Goal: Task Accomplishment & Management: Use online tool/utility

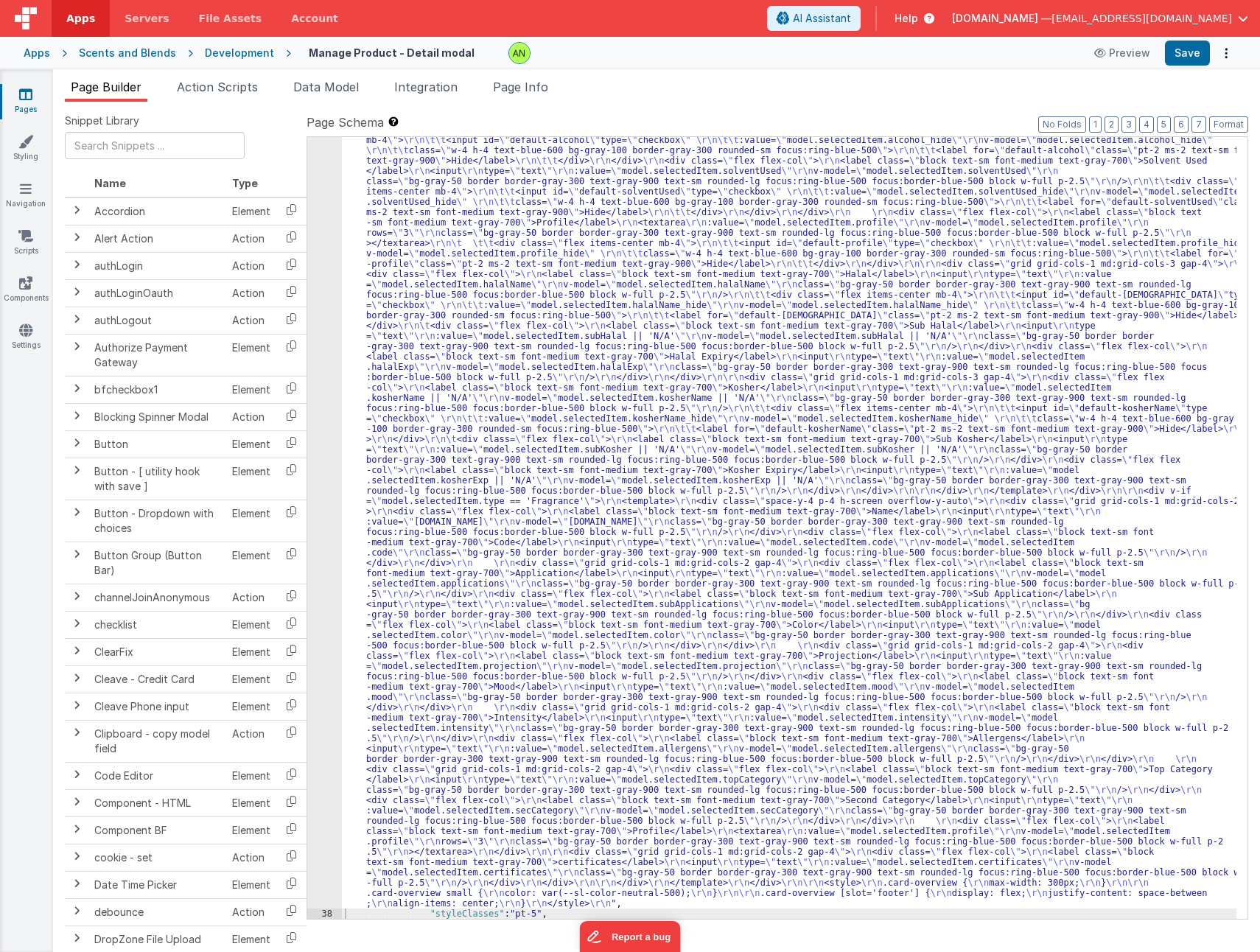
scroll to position [807, 0]
drag, startPoint x: 869, startPoint y: 88, endPoint x: 911, endPoint y: 88, distance: 42.0
click at [869, 88] on ul "Page Builder Action Scripts Data Model Integration Page Info" at bounding box center [657, 89] width 1208 height 24
click at [220, 50] on div "Development" at bounding box center [239, 53] width 69 height 15
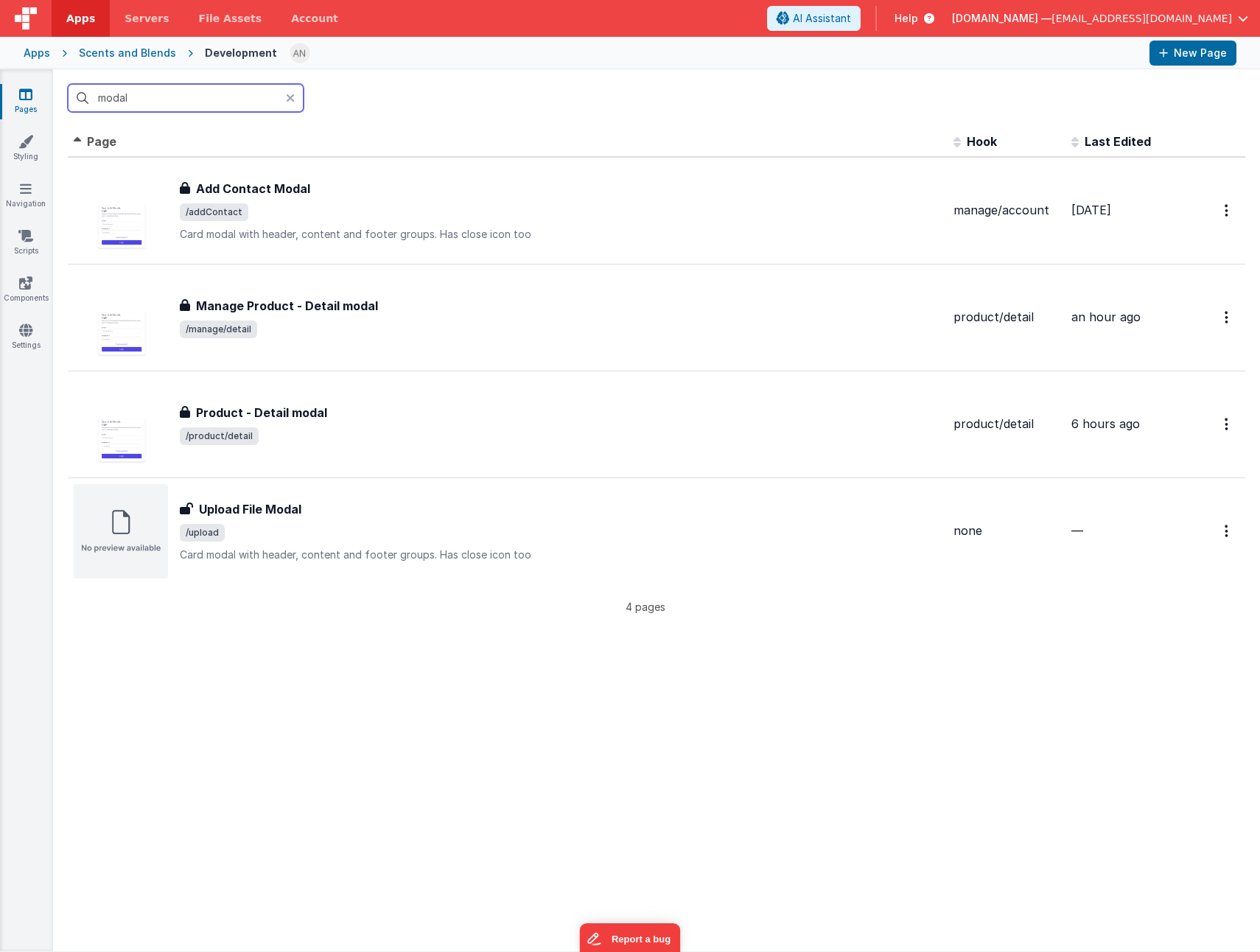
click at [212, 108] on input "modal" at bounding box center [185, 97] width 236 height 28
click at [212, 107] on input "modal" at bounding box center [185, 97] width 236 height 28
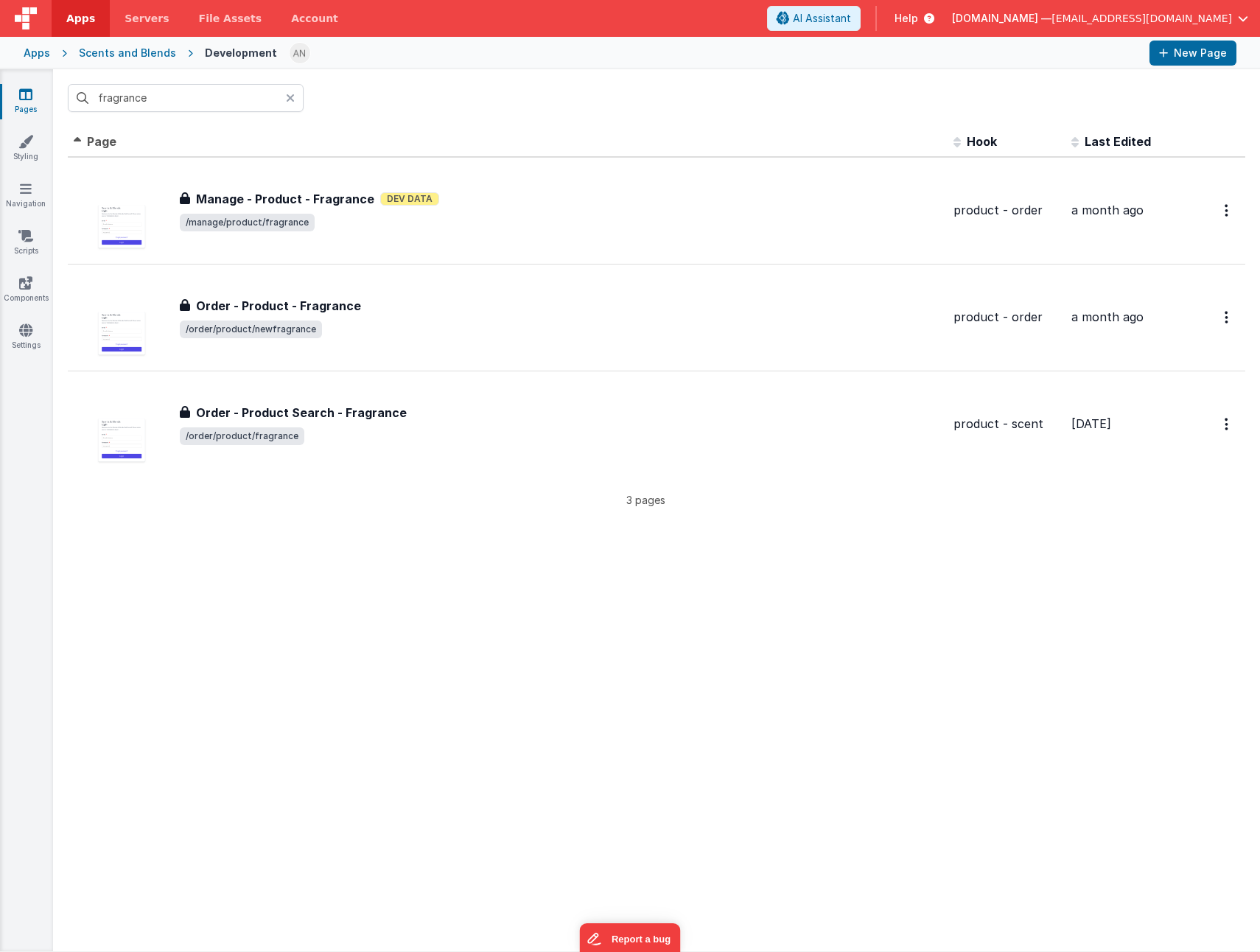
click at [599, 71] on div "fragrance" at bounding box center [657, 98] width 1208 height 58
click at [185, 95] on input "fragrance" at bounding box center [185, 97] width 236 height 28
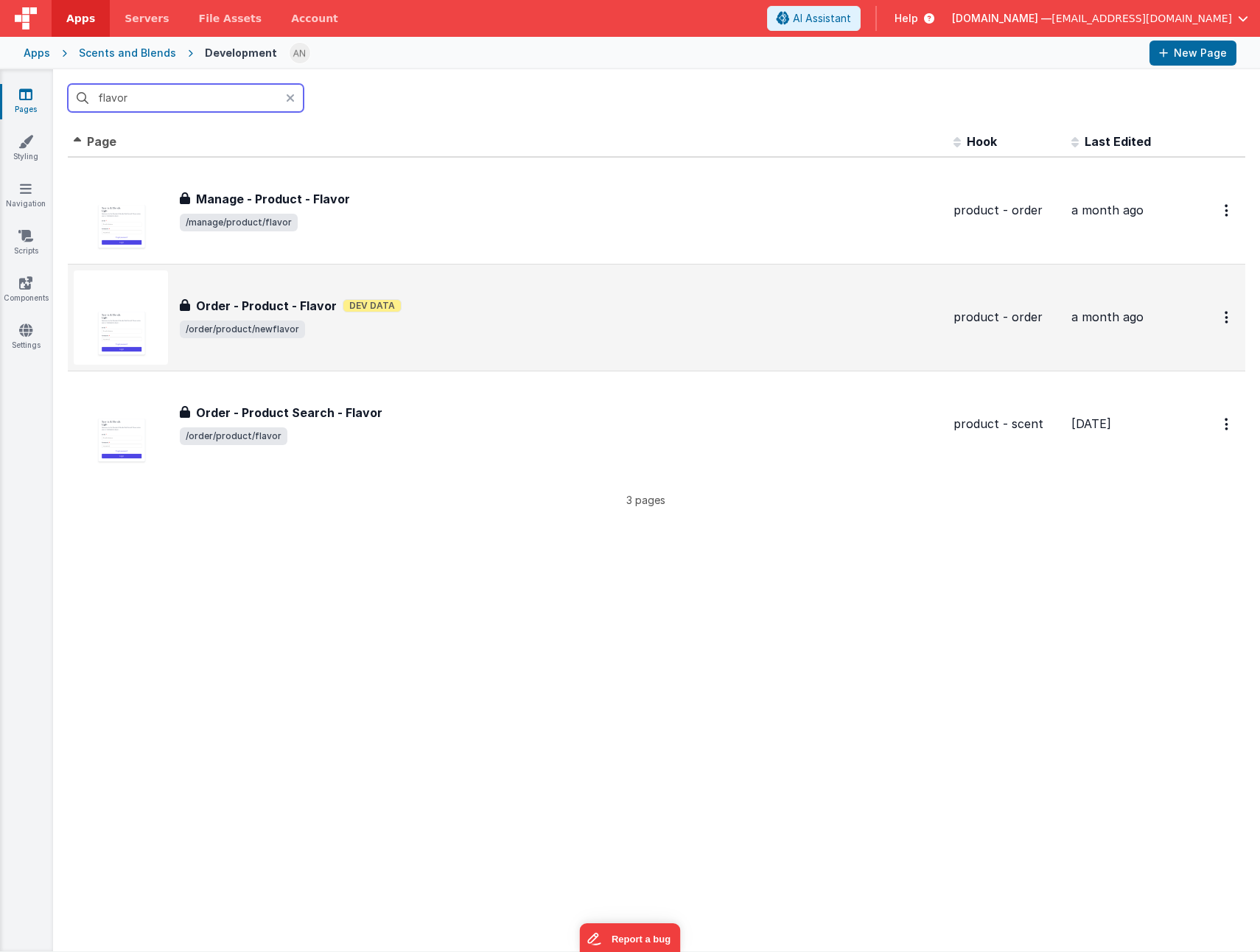
type input "flavor"
click at [468, 333] on span "/order/product/newflavor" at bounding box center [561, 329] width 762 height 18
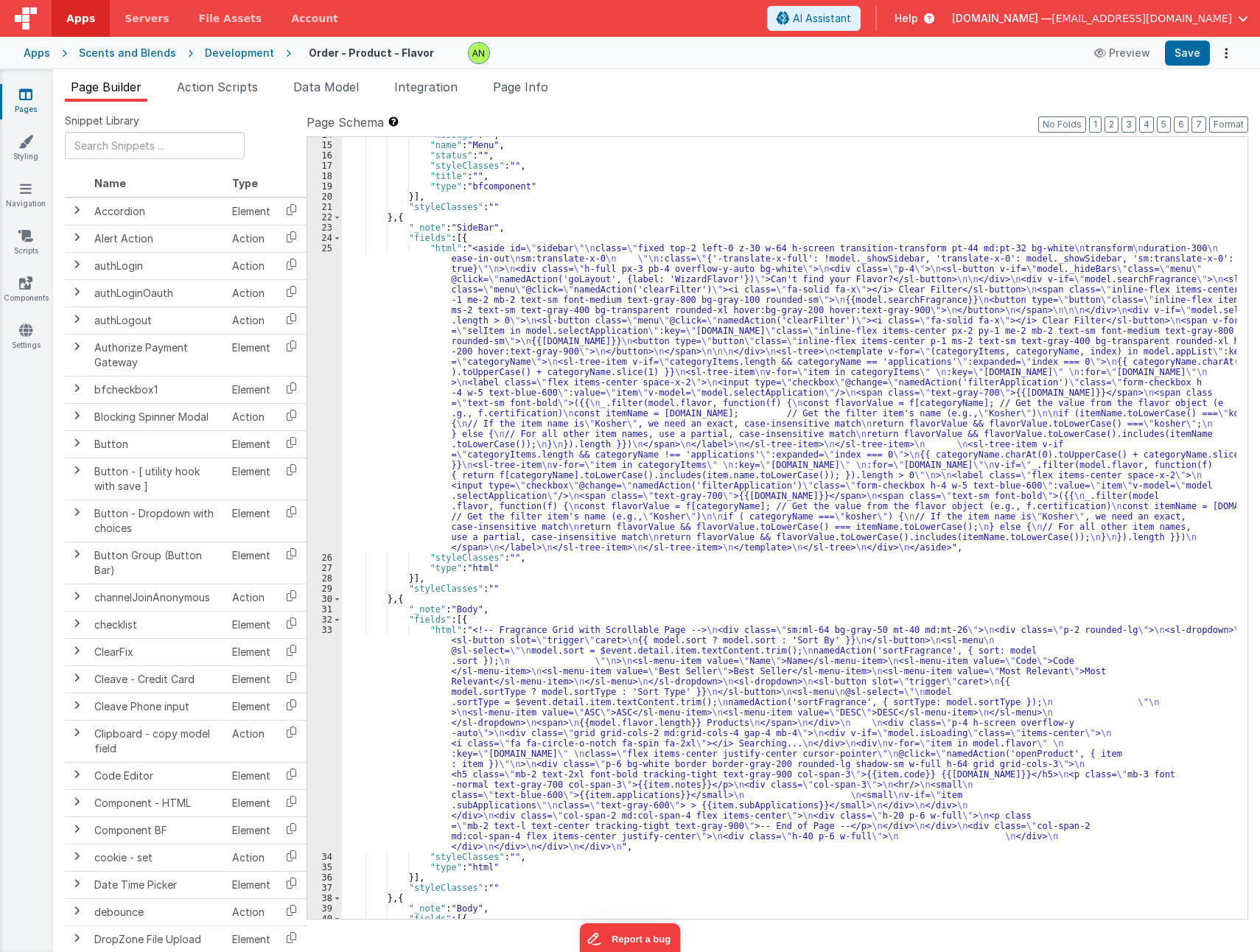
scroll to position [353, 0]
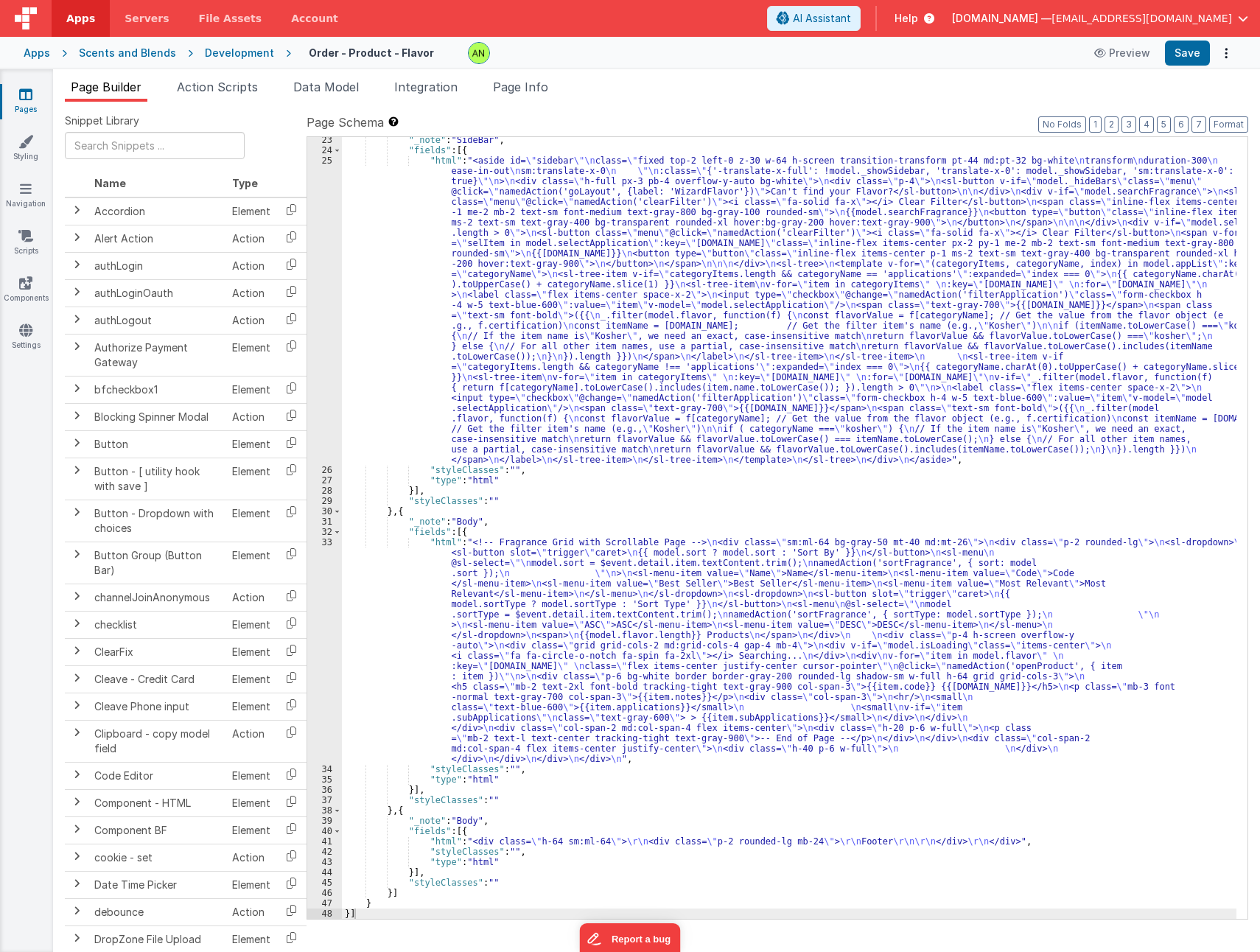
click at [544, 616] on div ""_note" : "SideBar" , "fields" : [{ "html" : "<aside id= \" sidebar \"\n class=…" at bounding box center [790, 536] width 895 height 803
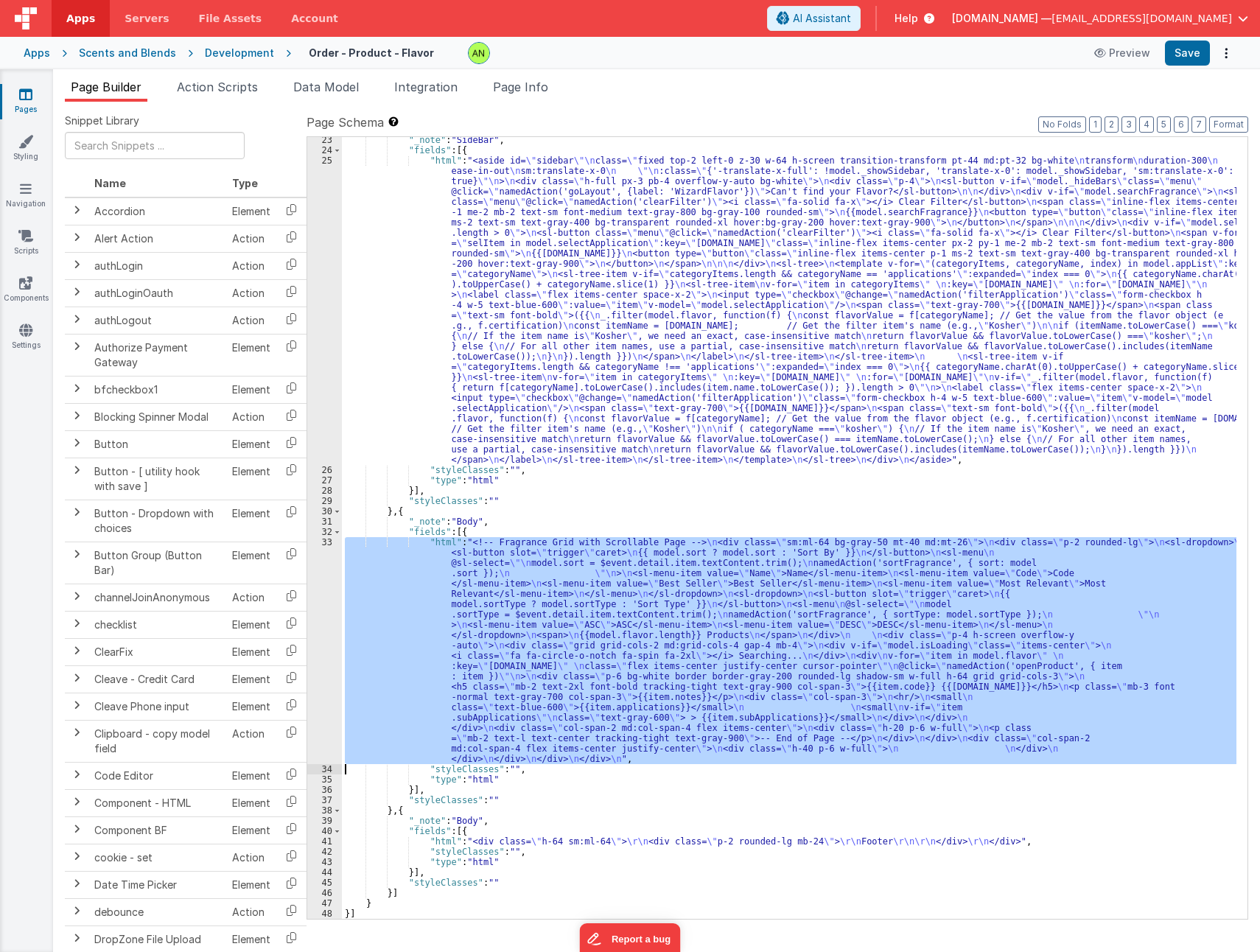
click at [317, 638] on div "33" at bounding box center [324, 650] width 34 height 227
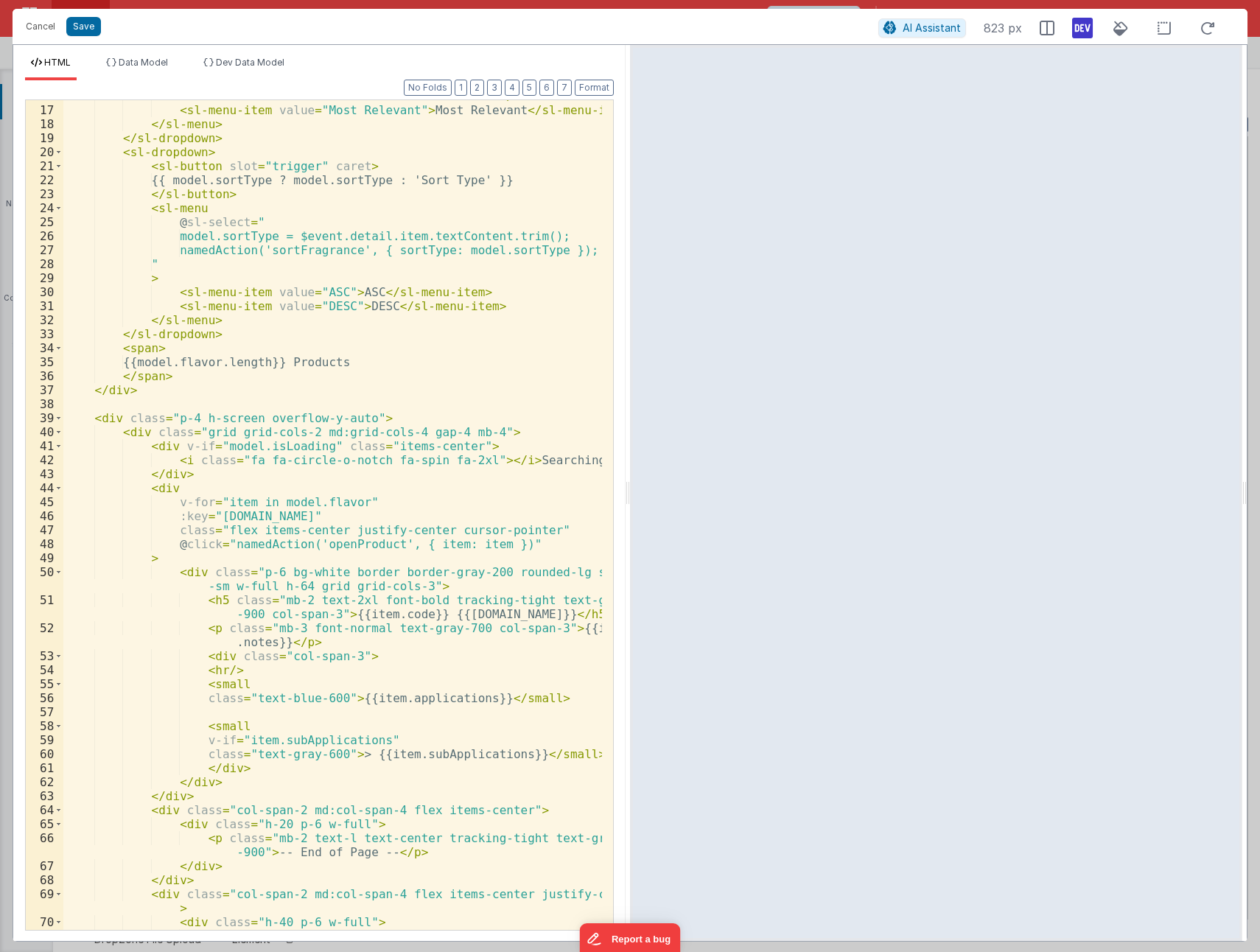
scroll to position [310, 0]
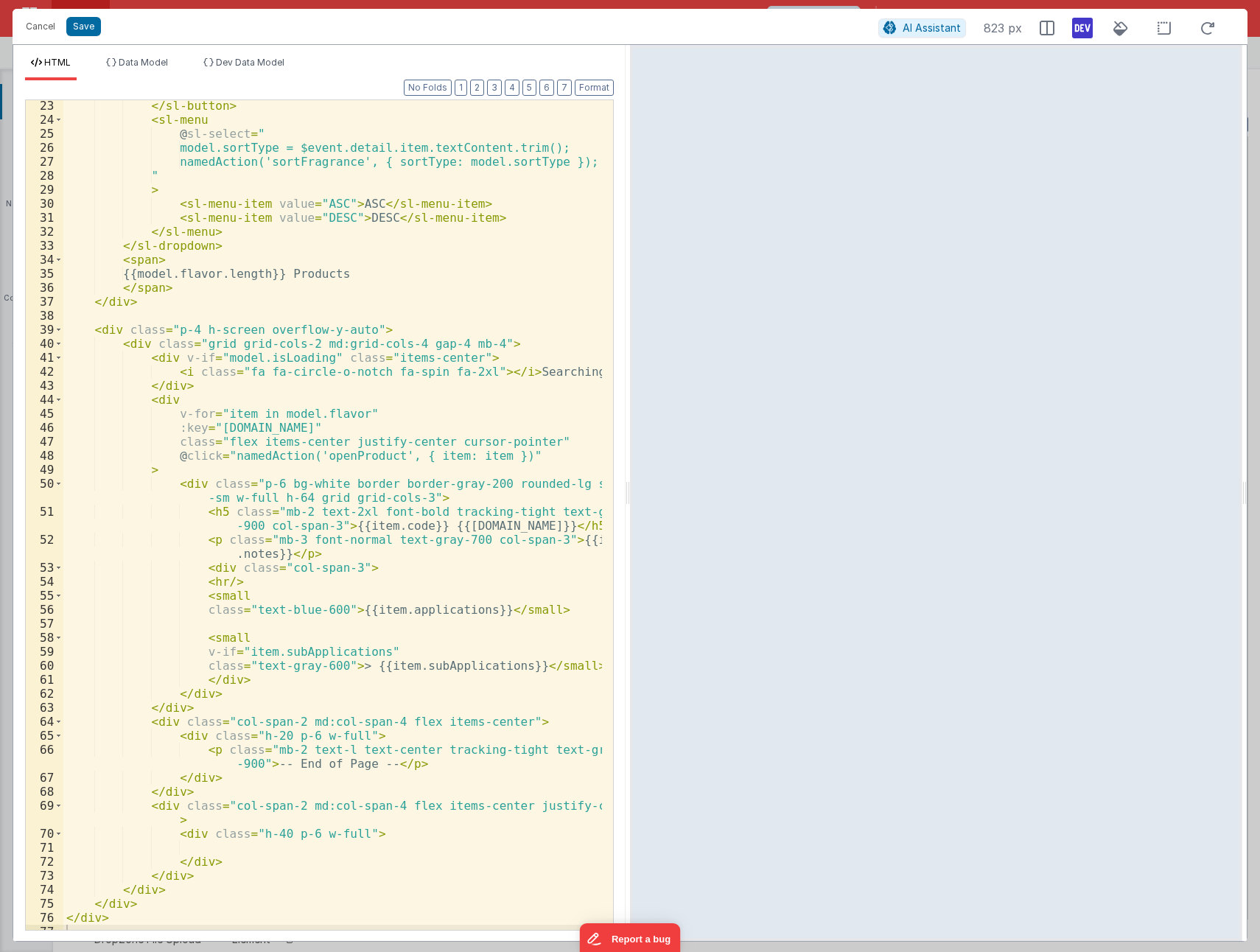
click at [181, 485] on div "</ sl-button > < sl-menu @ sl-select = " model.sortType = $event.detail.item.te…" at bounding box center [333, 527] width 539 height 858
click at [212, 571] on div "</ sl-button > < sl-menu @ sl-select = " model.sortType = $event.detail.item.te…" at bounding box center [333, 527] width 539 height 858
click at [238, 583] on div "</ sl-button > < sl-menu @ sl-select = " model.sortType = $event.detail.item.te…" at bounding box center [333, 527] width 539 height 858
click at [363, 566] on div "</ sl-button > < sl-menu @ sl-select = " model.sortType = $event.detail.item.te…" at bounding box center [333, 527] width 539 height 858
click at [203, 571] on div "</ sl-button > < sl-menu @ sl-select = " model.sortType = $event.detail.item.te…" at bounding box center [333, 527] width 539 height 858
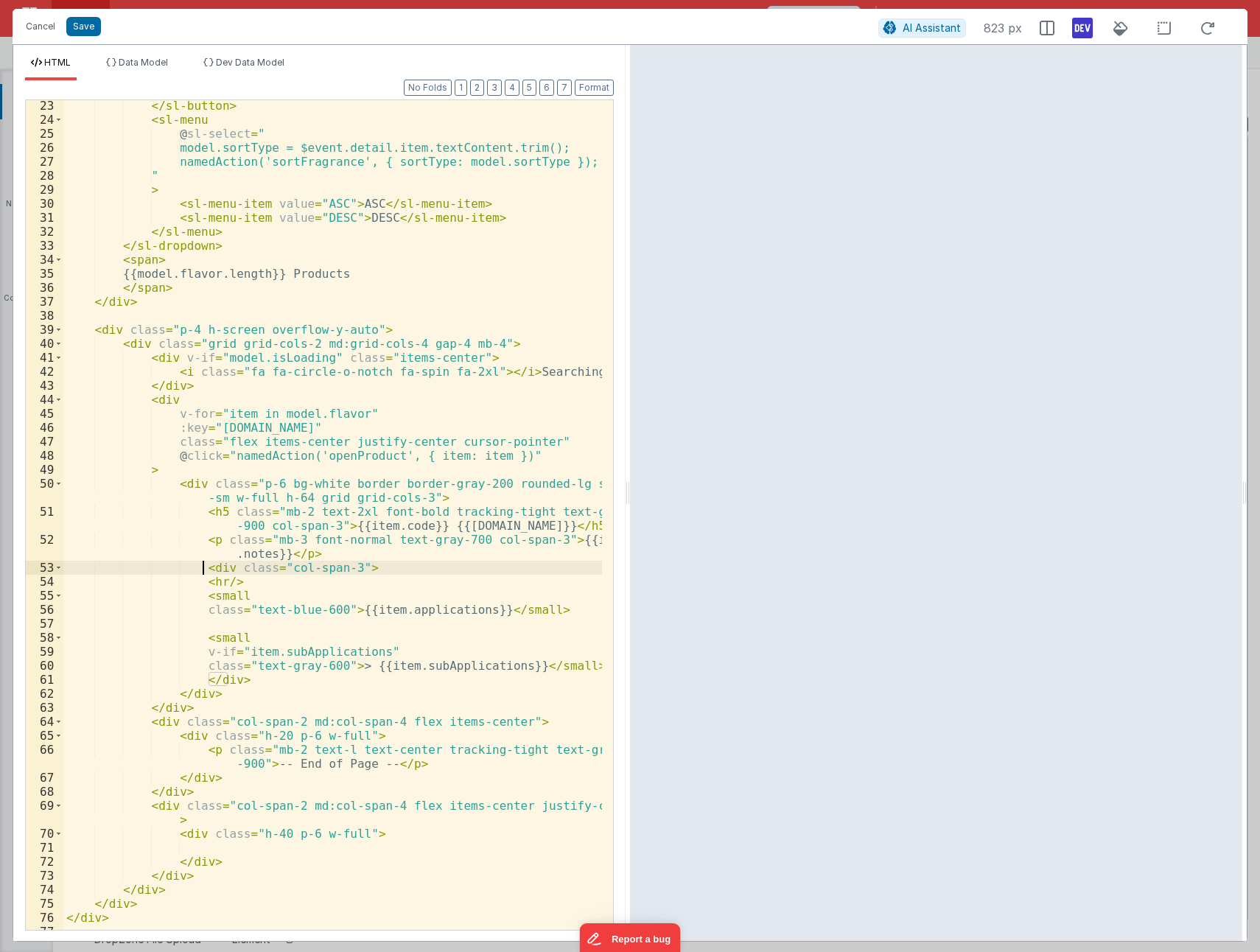
click at [305, 554] on div "</ sl-button > < sl-menu @ sl-select = " model.sortType = $event.detail.item.te…" at bounding box center [333, 527] width 539 height 858
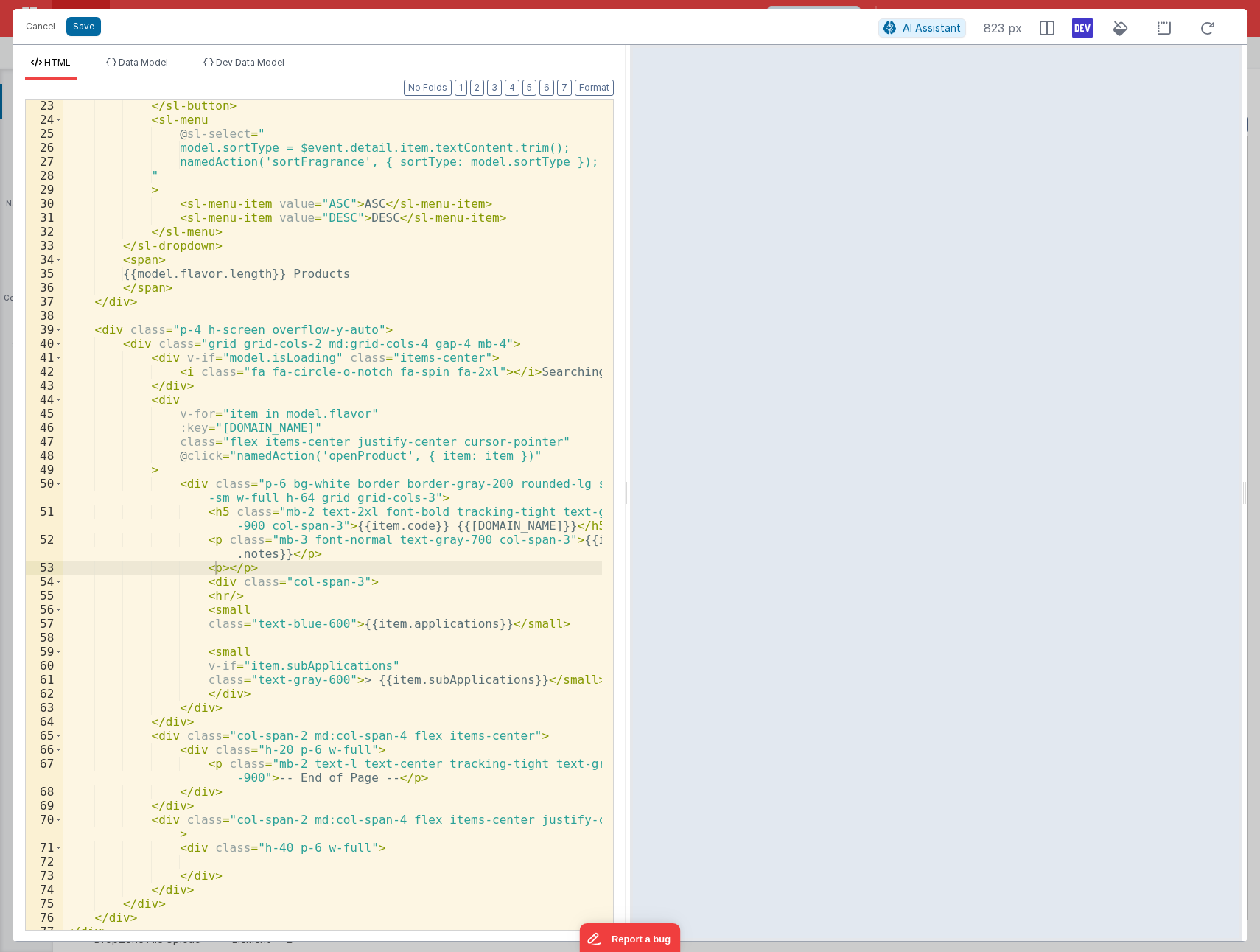
click at [218, 566] on div "</ sl-button > < sl-menu @ sl-select = " model.sortType = $event.detail.item.te…" at bounding box center [333, 527] width 539 height 858
drag, startPoint x: 218, startPoint y: 563, endPoint x: 243, endPoint y: 565, distance: 25.1
click at [218, 563] on div "</ sl-button > < sl-menu @ sl-select = " model.sortType = $event.detail.item.te…" at bounding box center [333, 527] width 539 height 858
paste textarea
click at [78, 28] on button "Save" at bounding box center [84, 27] width 34 height 19
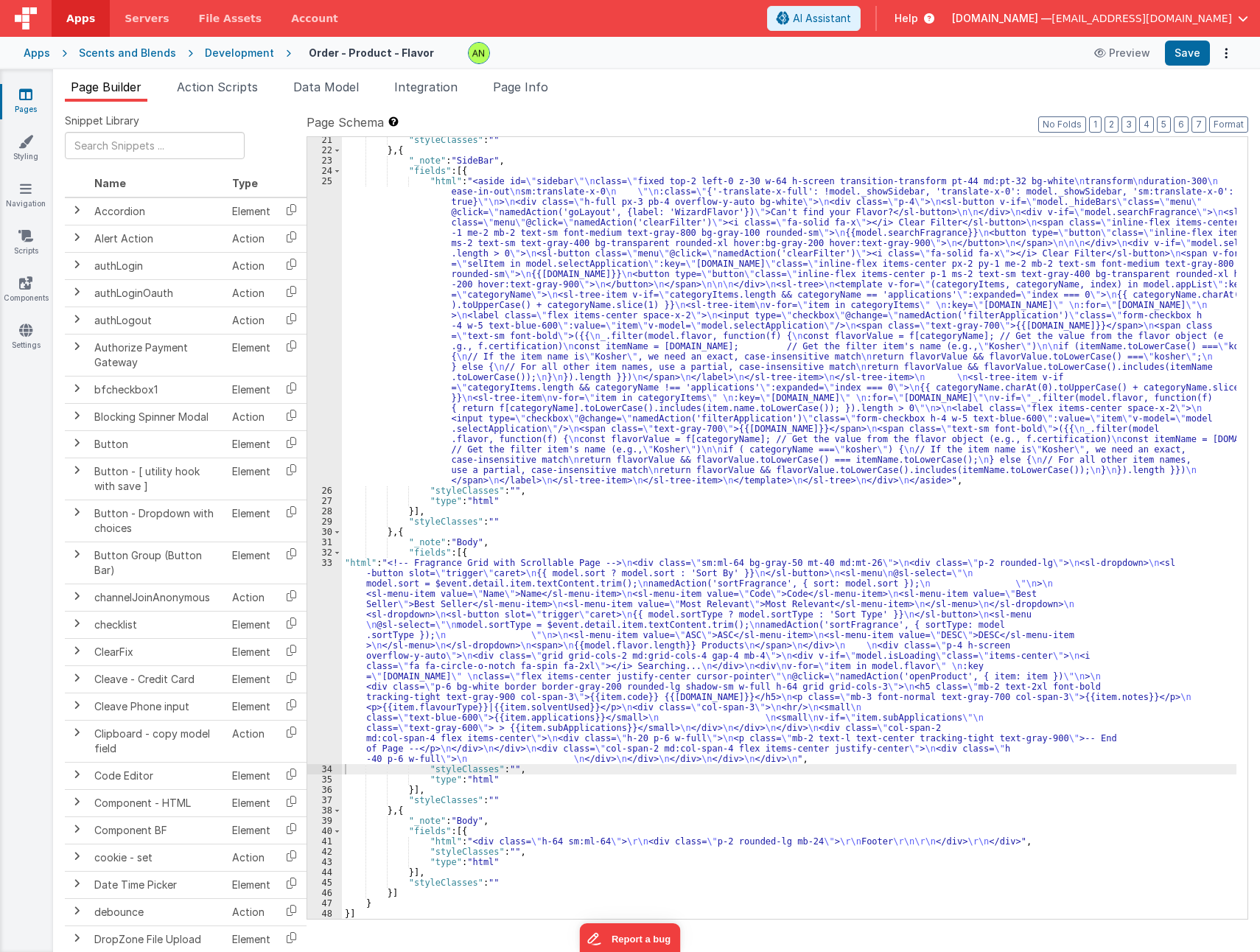
scroll to position [333, 0]
click at [1193, 58] on button "Save" at bounding box center [1187, 53] width 45 height 25
click at [827, 688] on div ""styleClasses" : "" } , { "_note" : "SideBar" , "fields" : [{ "html" : "<aside …" at bounding box center [790, 536] width 895 height 803
click at [317, 640] on div "33" at bounding box center [324, 660] width 34 height 206
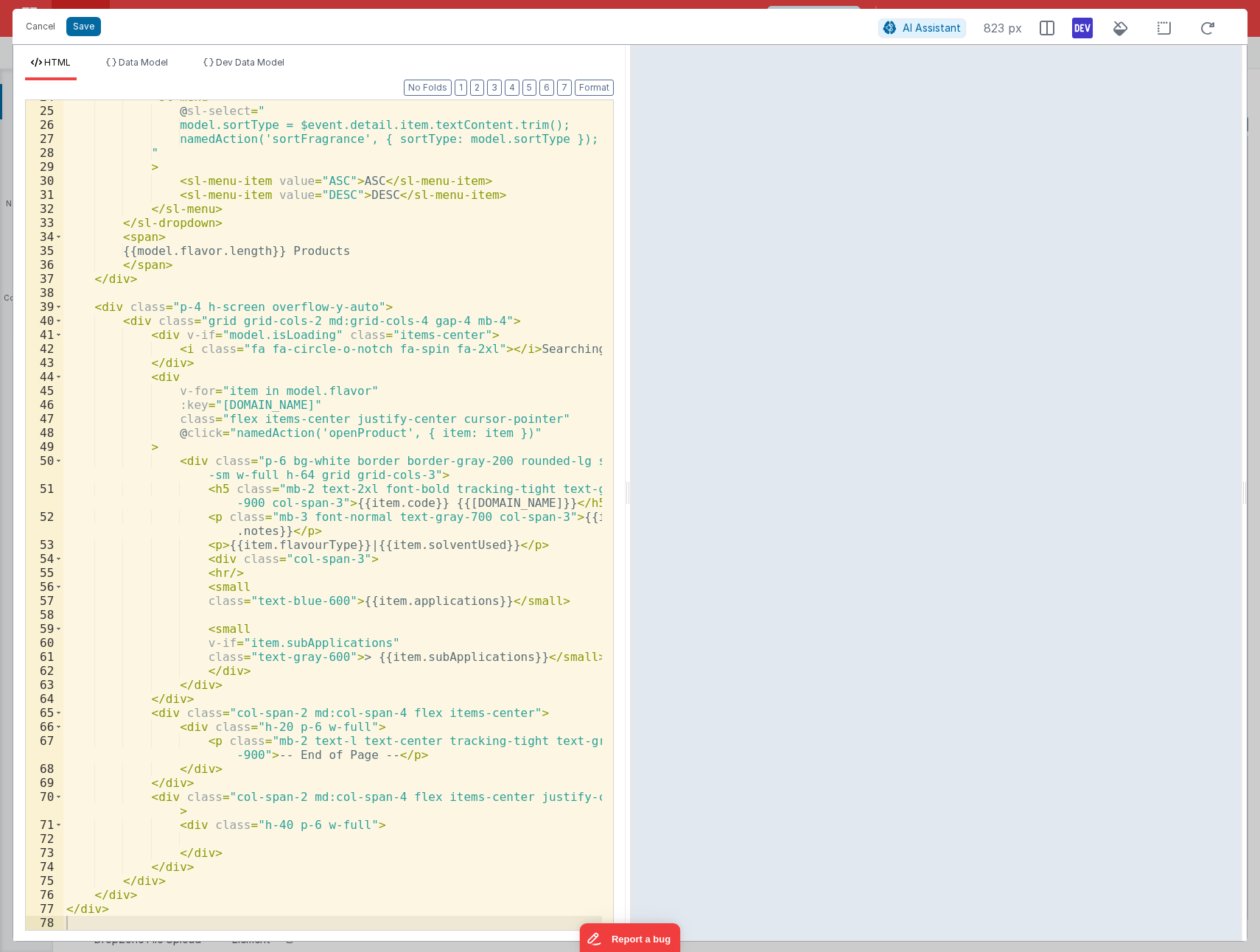
click at [220, 672] on div "< sl-menu @ sl-select = " model.sortType = $event.detail.item.textContent.trim(…" at bounding box center [333, 519] width 539 height 858
click at [504, 545] on div "< sl-menu @ sl-select = " model.sortType = $event.detail.item.textContent.trim(…" at bounding box center [333, 519] width 539 height 858
click at [352, 543] on div "< sl-menu @ sl-select = " model.sortType = $event.detail.item.textContent.trim(…" at bounding box center [333, 519] width 539 height 858
click at [353, 543] on div "< sl-menu @ sl-select = " model.sortType = $event.detail.item.textContent.trim(…" at bounding box center [333, 519] width 539 height 858
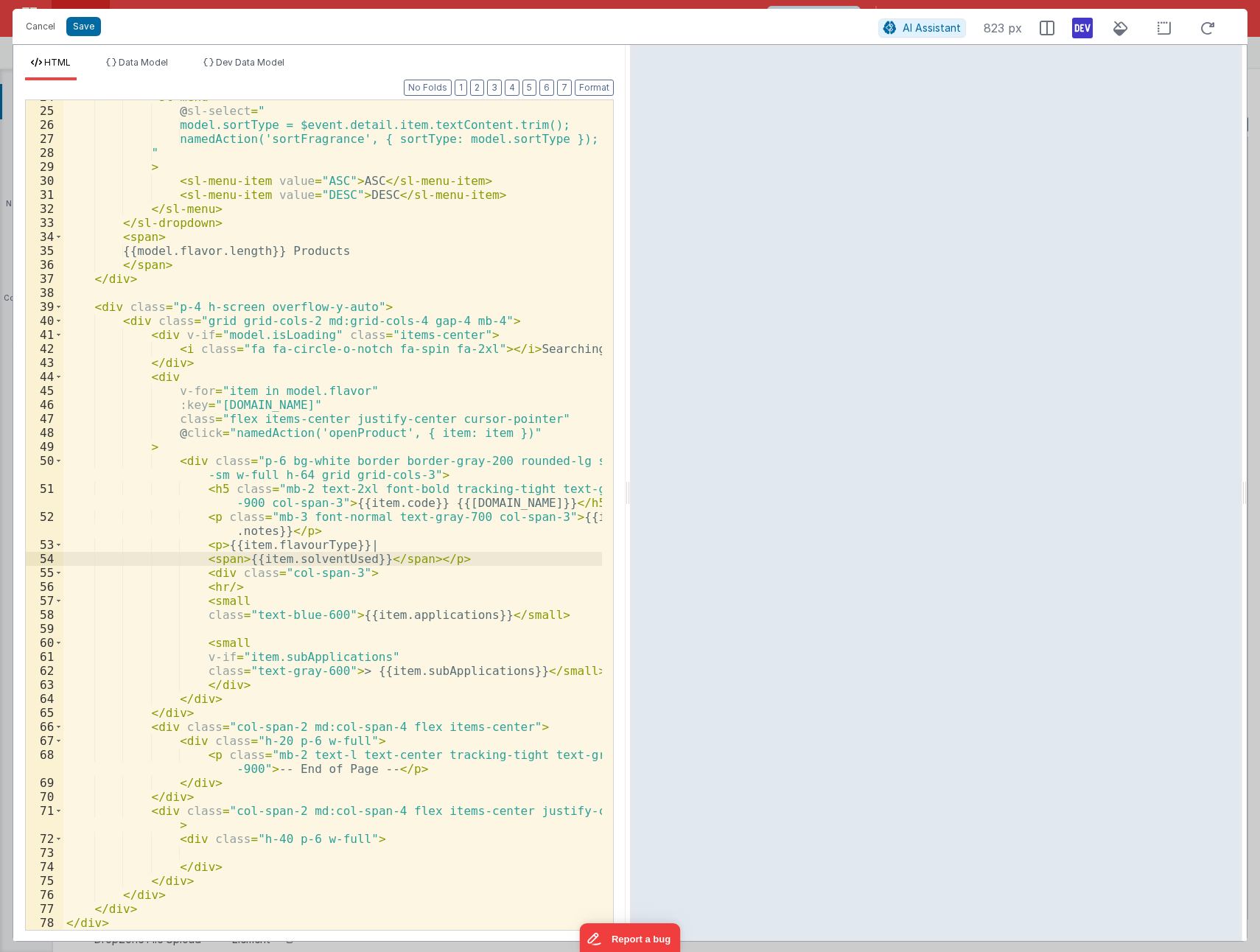
click at [410, 560] on div "< sl-menu @ sl-select = " model.sortType = $event.detail.item.textContent.trim(…" at bounding box center [333, 519] width 539 height 858
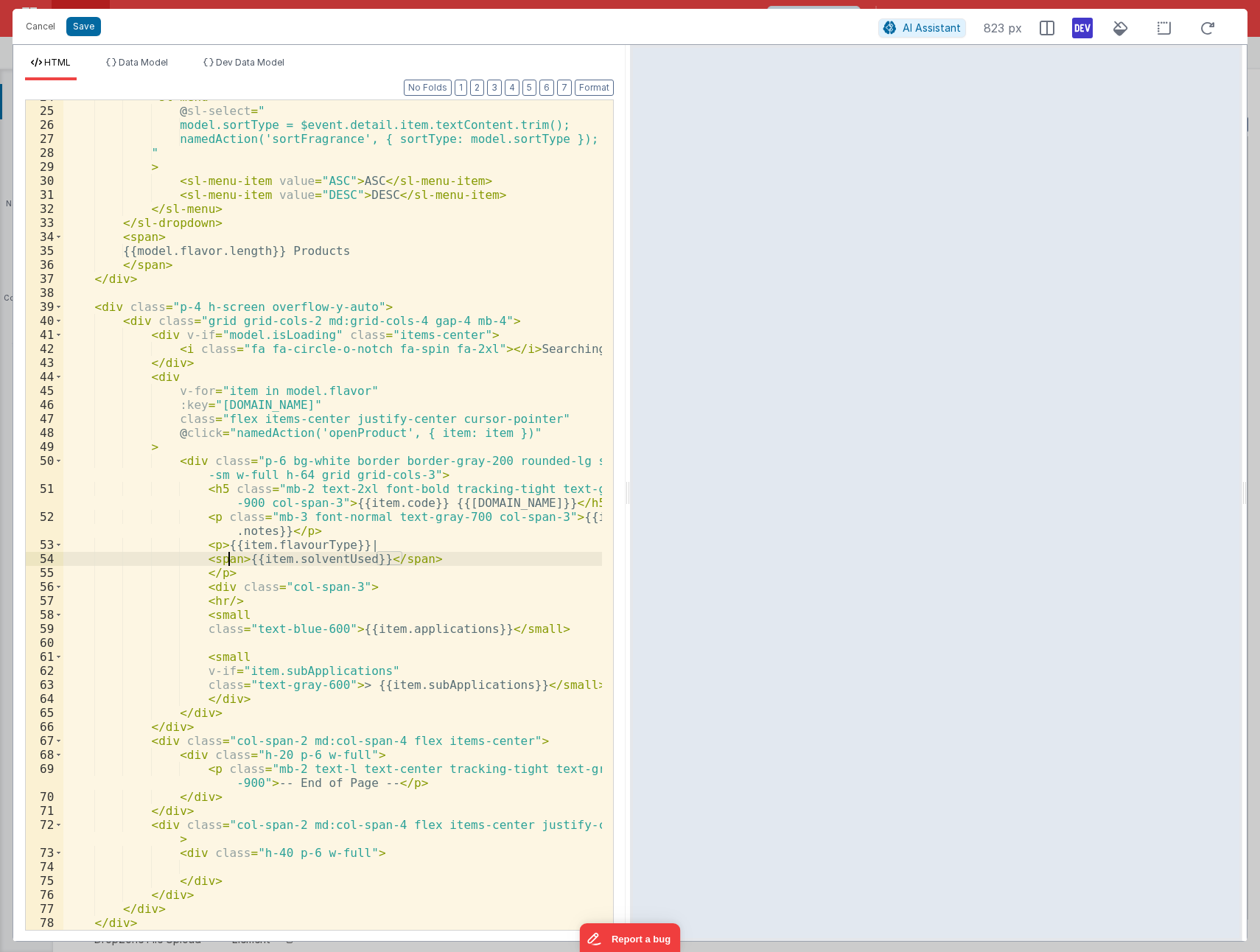
click at [228, 560] on div "< sl-menu @ sl-select = " model.sortType = $event.detail.item.textContent.trim(…" at bounding box center [333, 519] width 539 height 858
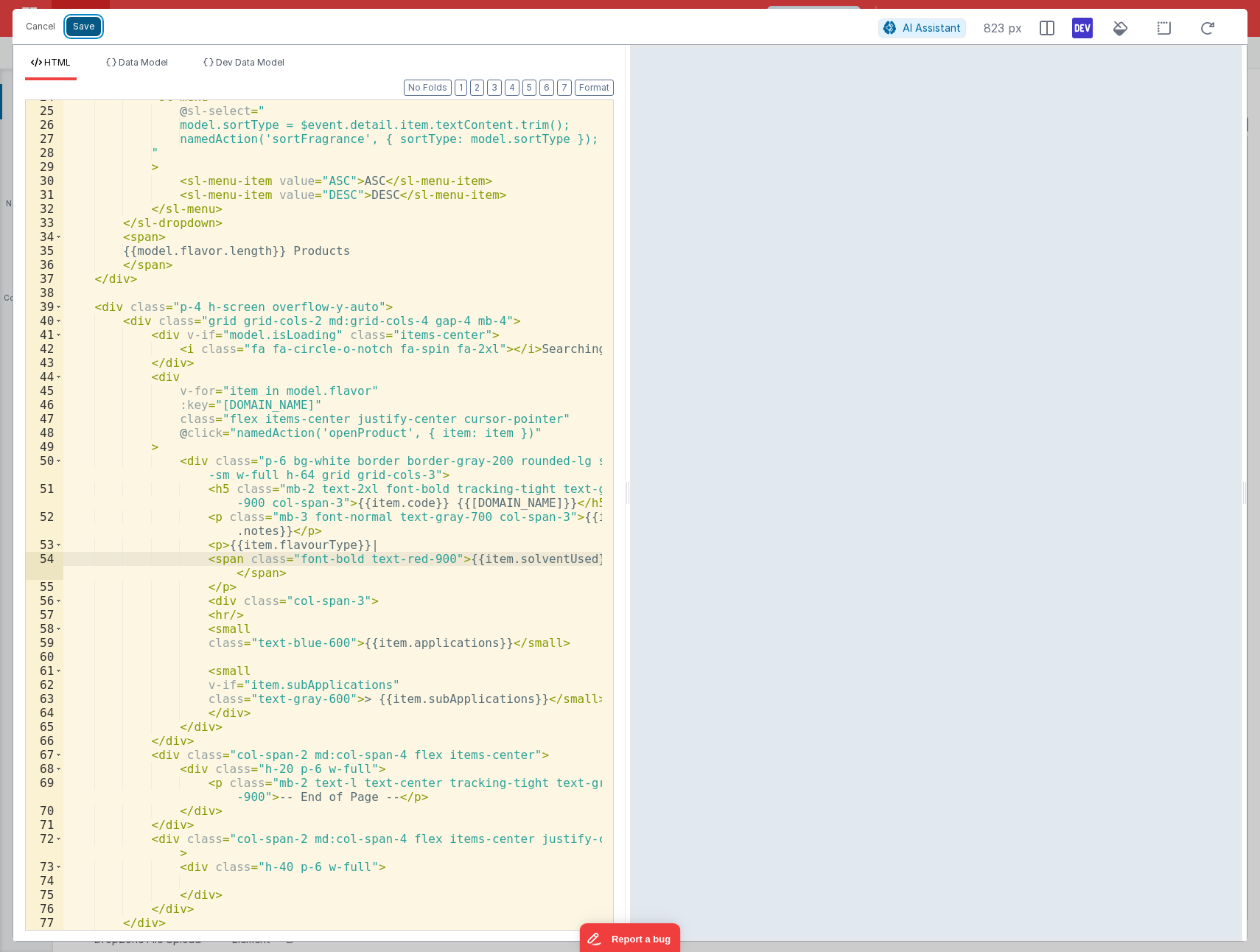
click at [85, 25] on button "Save" at bounding box center [84, 27] width 34 height 19
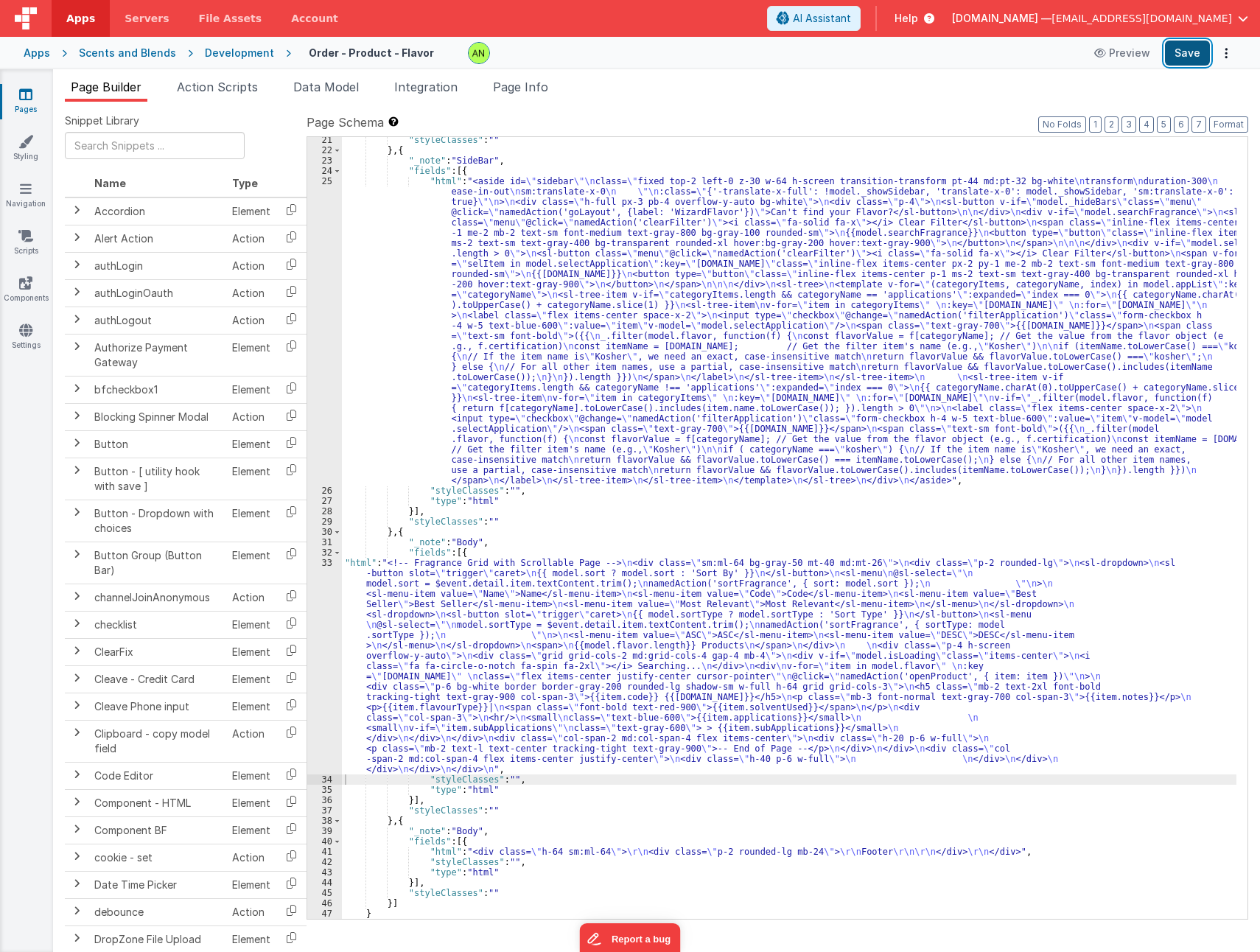
click at [1183, 48] on button "Save" at bounding box center [1187, 53] width 45 height 25
click at [577, 637] on div ""styleClasses" : "" } , { "_note" : "SideBar" , "fields" : [{ "html" : "<aside …" at bounding box center [790, 536] width 895 height 803
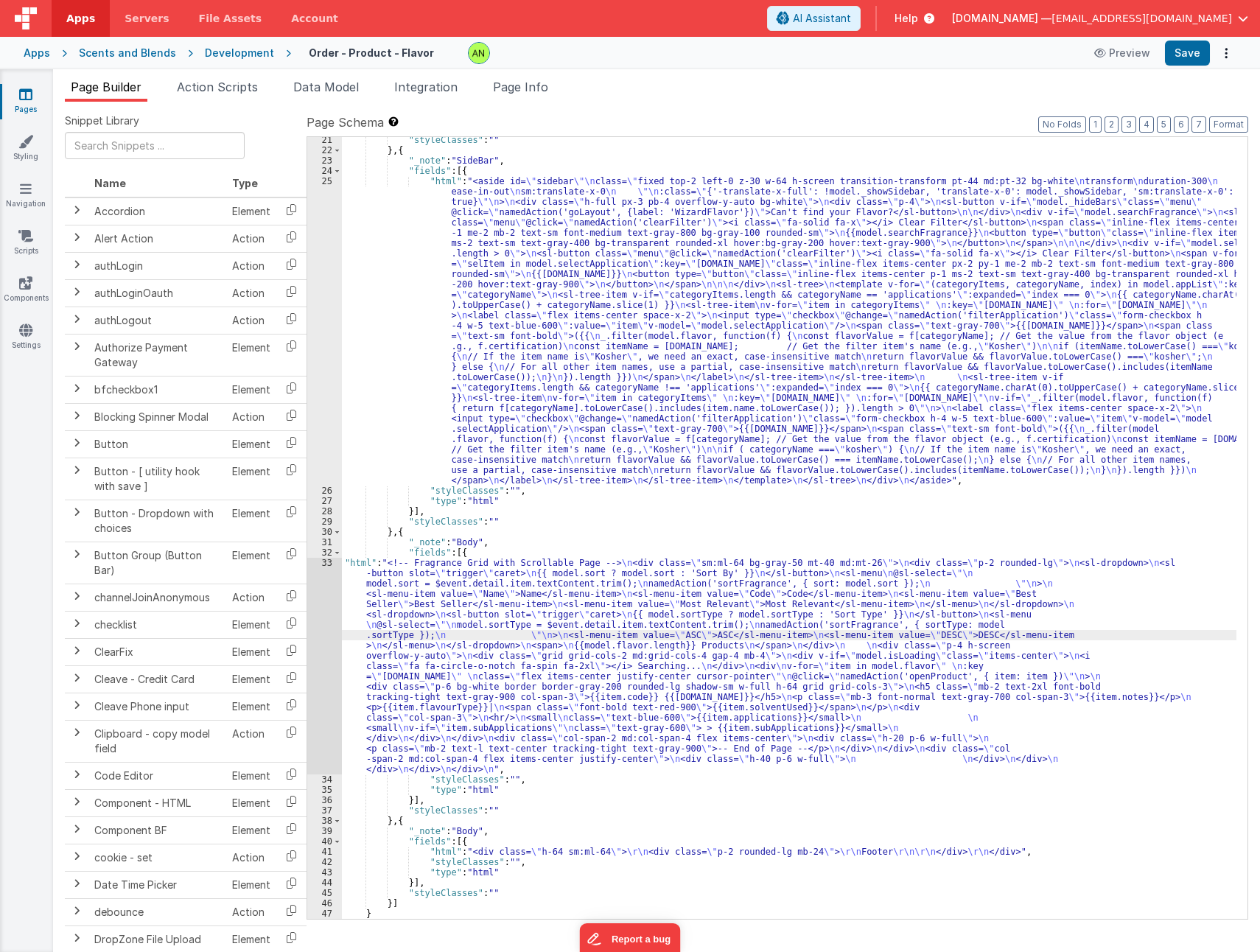
click at [328, 643] on div "33" at bounding box center [324, 666] width 34 height 217
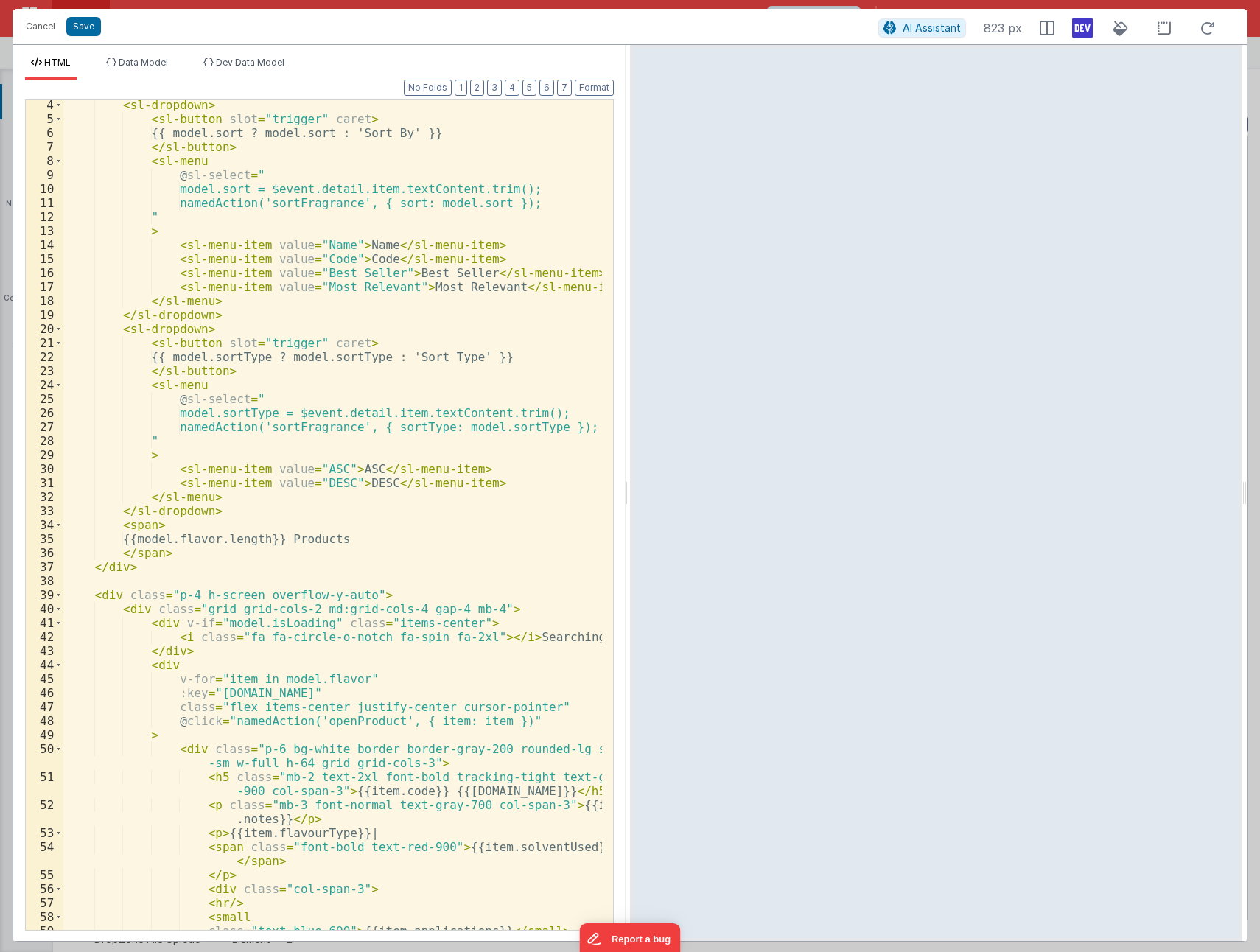
scroll to position [353, 0]
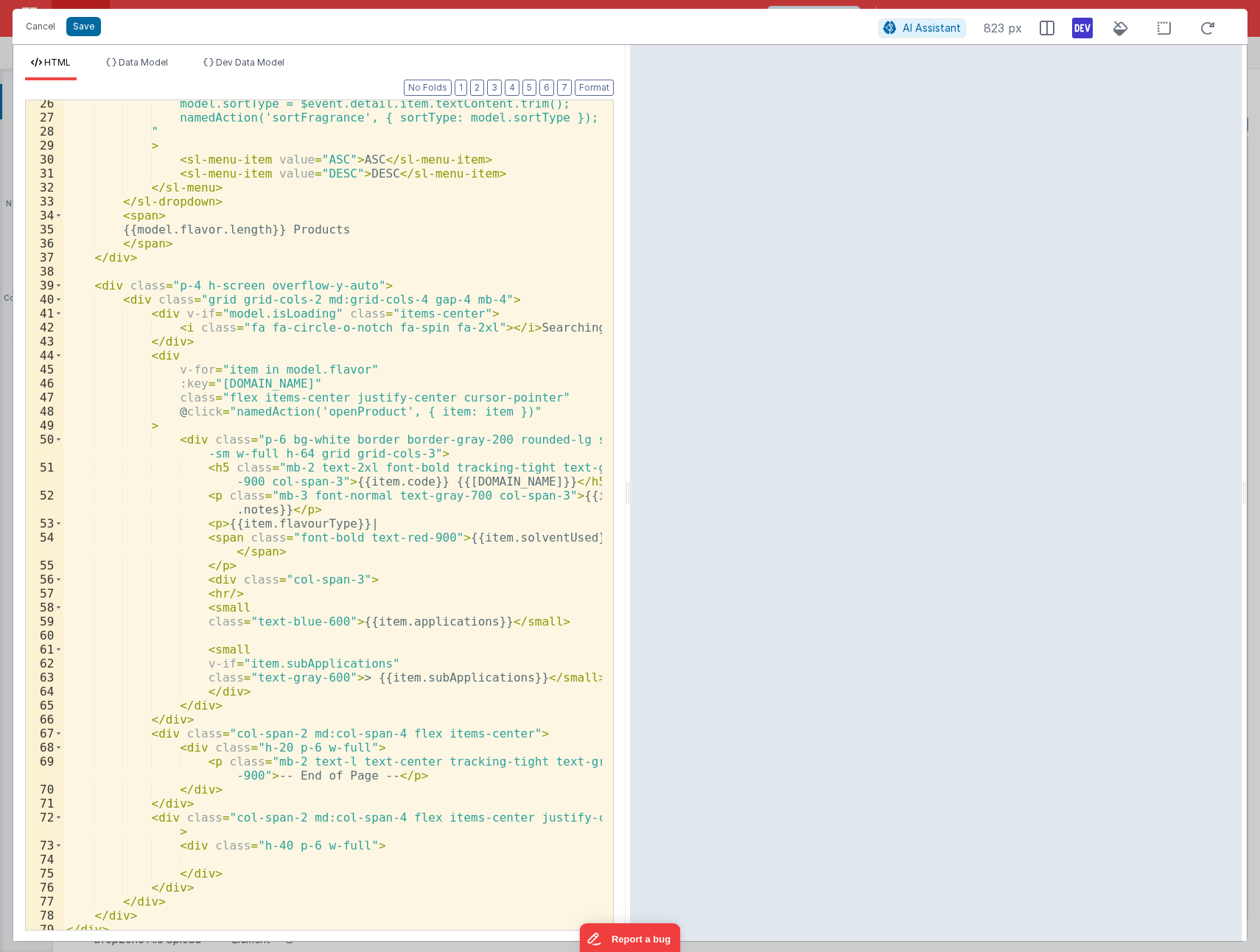
click at [360, 530] on div "model.sortType = $event.detail.item.textContent.trim(); namedAction('sortFragra…" at bounding box center [333, 525] width 539 height 858
click at [213, 521] on div "model.sortType = $event.detail.item.textContent.trim(); namedAction('sortFragra…" at bounding box center [333, 525] width 539 height 858
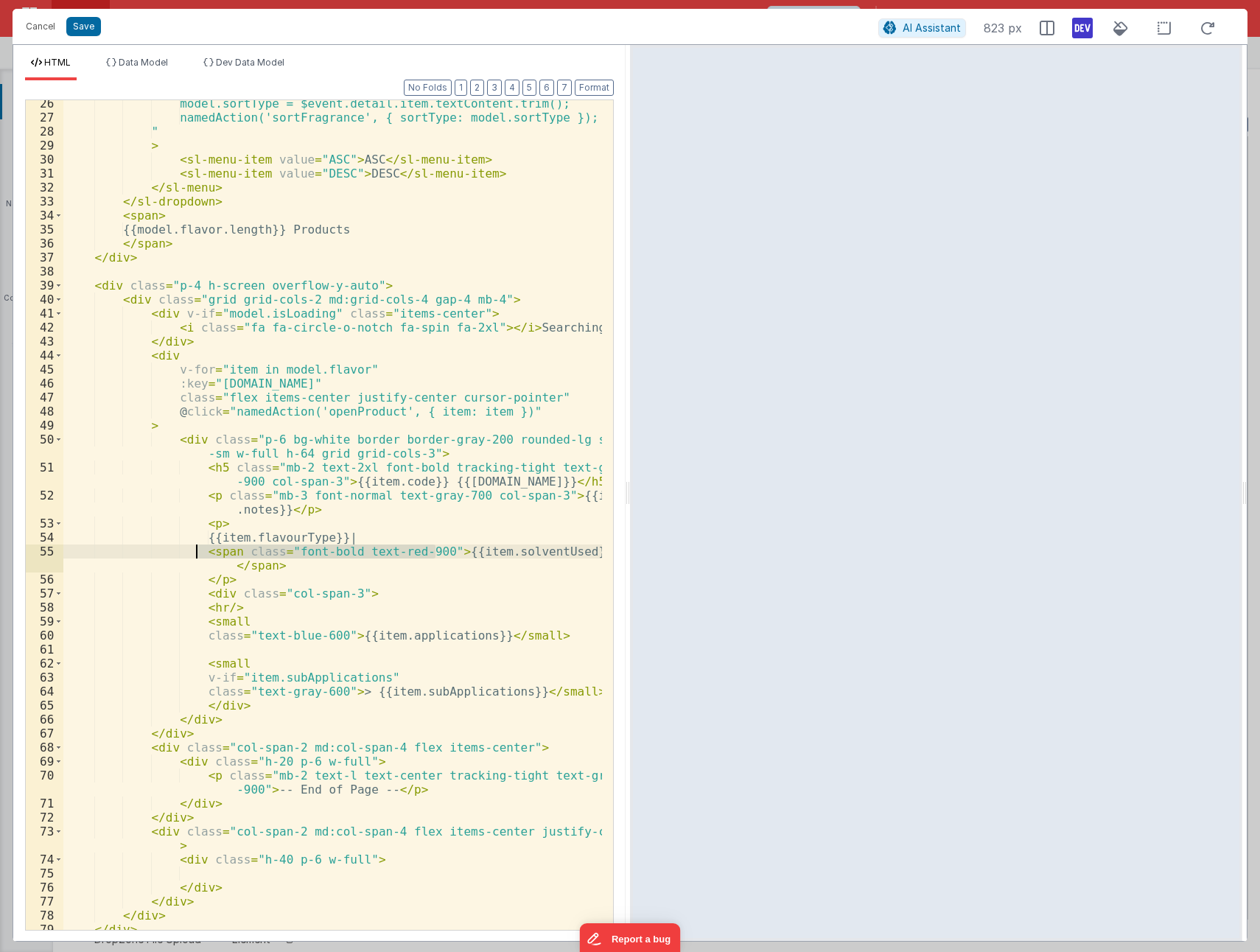
drag, startPoint x: 435, startPoint y: 550, endPoint x: 199, endPoint y: 554, distance: 236.0
click at [199, 554] on div "model.sortType = $event.detail.item.textContent.trim(); namedAction('sortFragra…" at bounding box center [333, 525] width 539 height 858
click at [221, 537] on div "model.sortType = $event.detail.item.textContent.trim(); namedAction('sortFragra…" at bounding box center [333, 525] width 539 height 858
click at [565, 535] on div "model.sortType = $event.detail.item.textContent.trim(); namedAction('sortFragra…" at bounding box center [333, 525] width 539 height 858
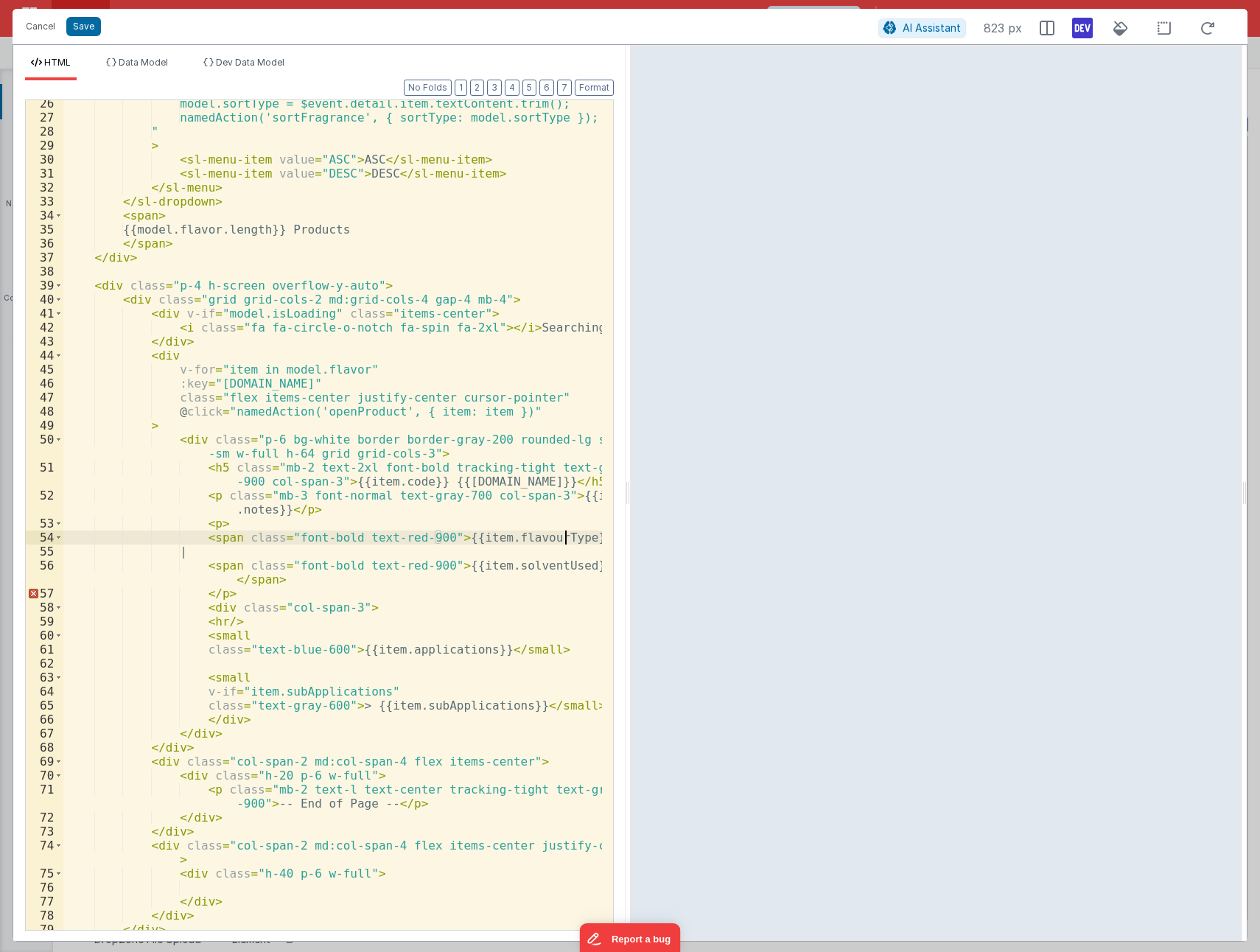
click at [579, 538] on div "model.sortType = $event.detail.item.textContent.trim(); namedAction('sortFragra…" at bounding box center [333, 525] width 539 height 858
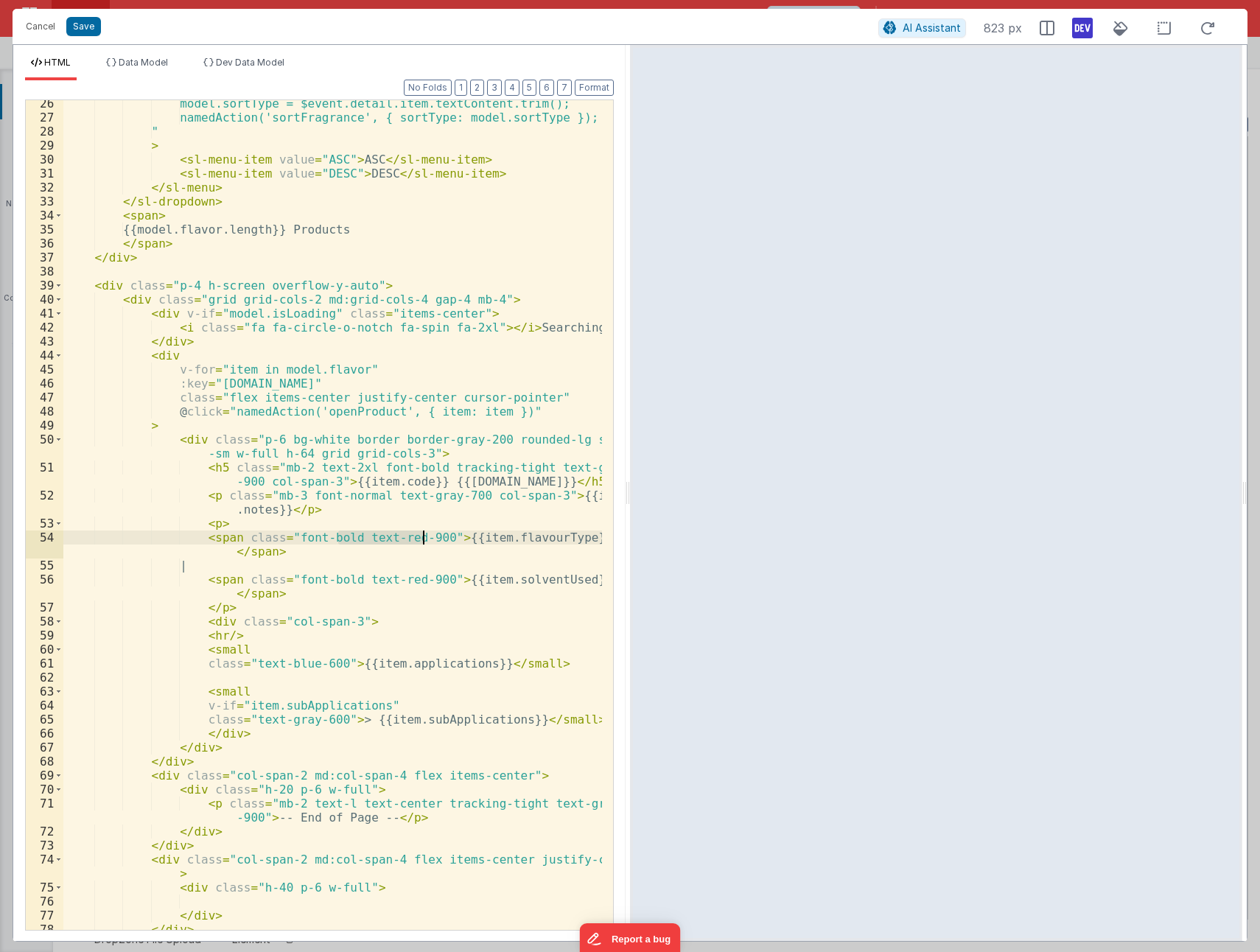
drag, startPoint x: 340, startPoint y: 536, endPoint x: 423, endPoint y: 535, distance: 83.0
click at [423, 535] on div "model.sortType = $event.detail.item.textContent.trim(); namedAction('sortFragra…" at bounding box center [333, 525] width 539 height 858
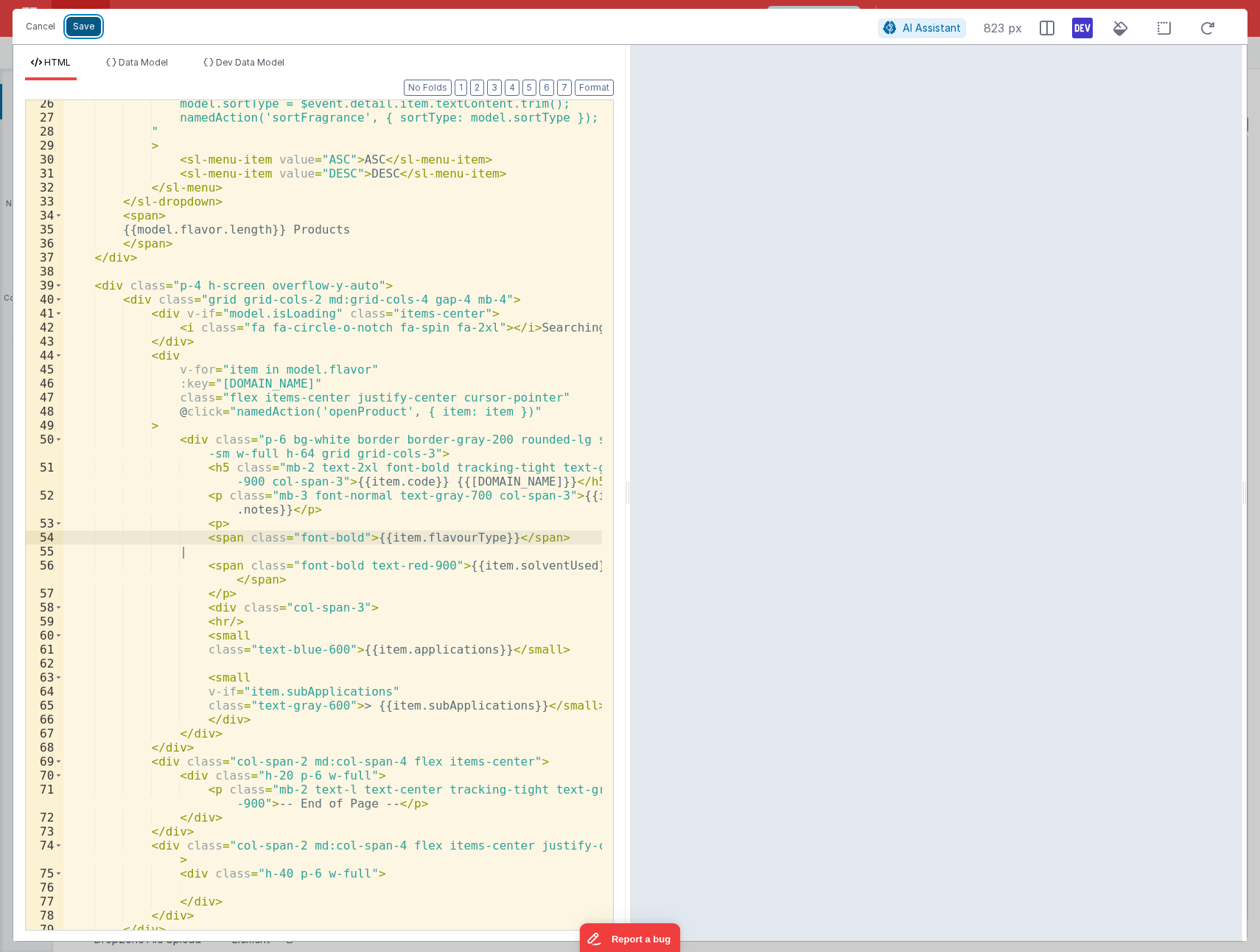
click at [82, 24] on button "Save" at bounding box center [84, 27] width 34 height 19
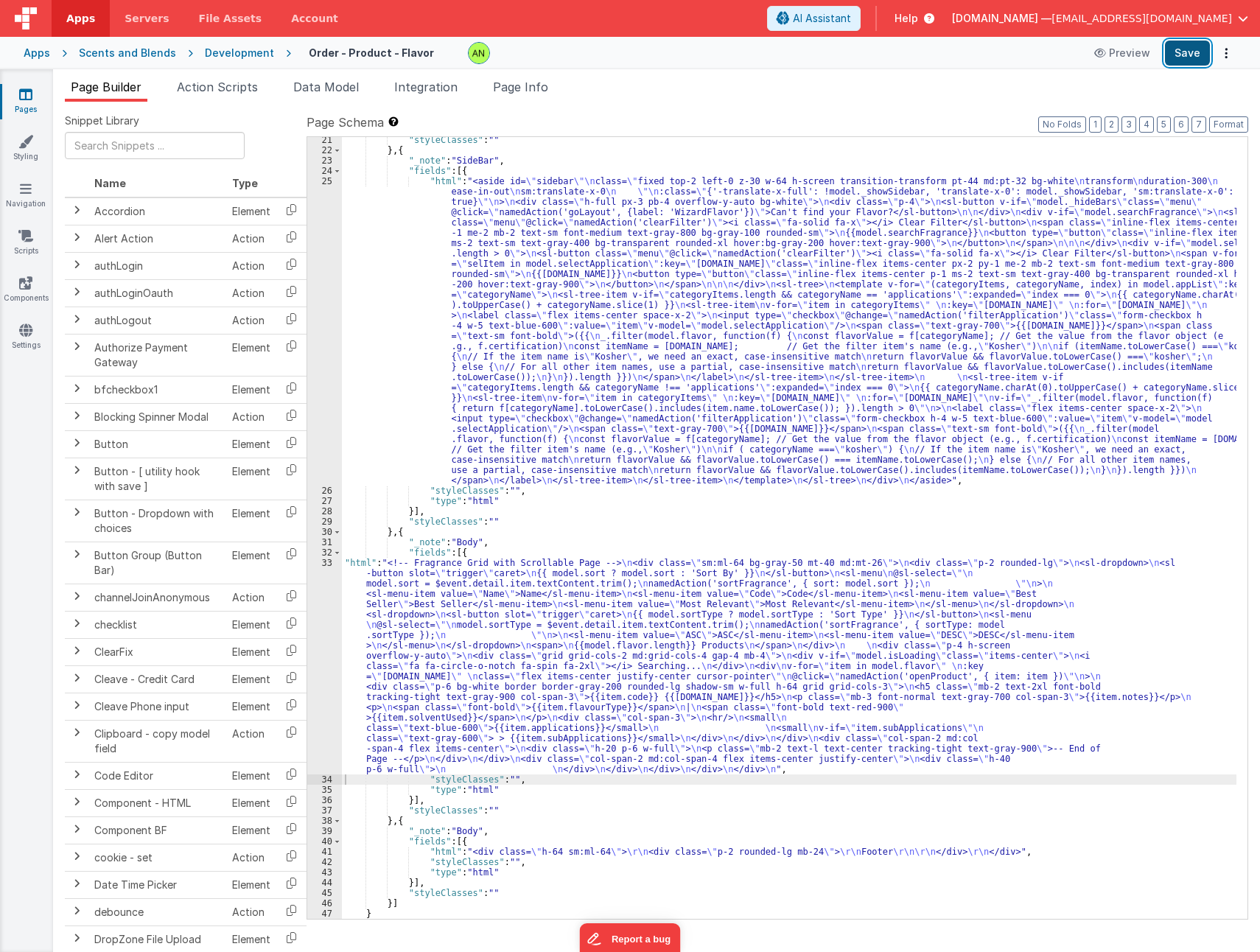
click at [1174, 48] on button "Save" at bounding box center [1187, 53] width 45 height 25
click at [494, 707] on div ""styleClasses" : "" } , { "_note" : "SideBar" , "fields" : [{ "html" : "<aside …" at bounding box center [790, 536] width 895 height 803
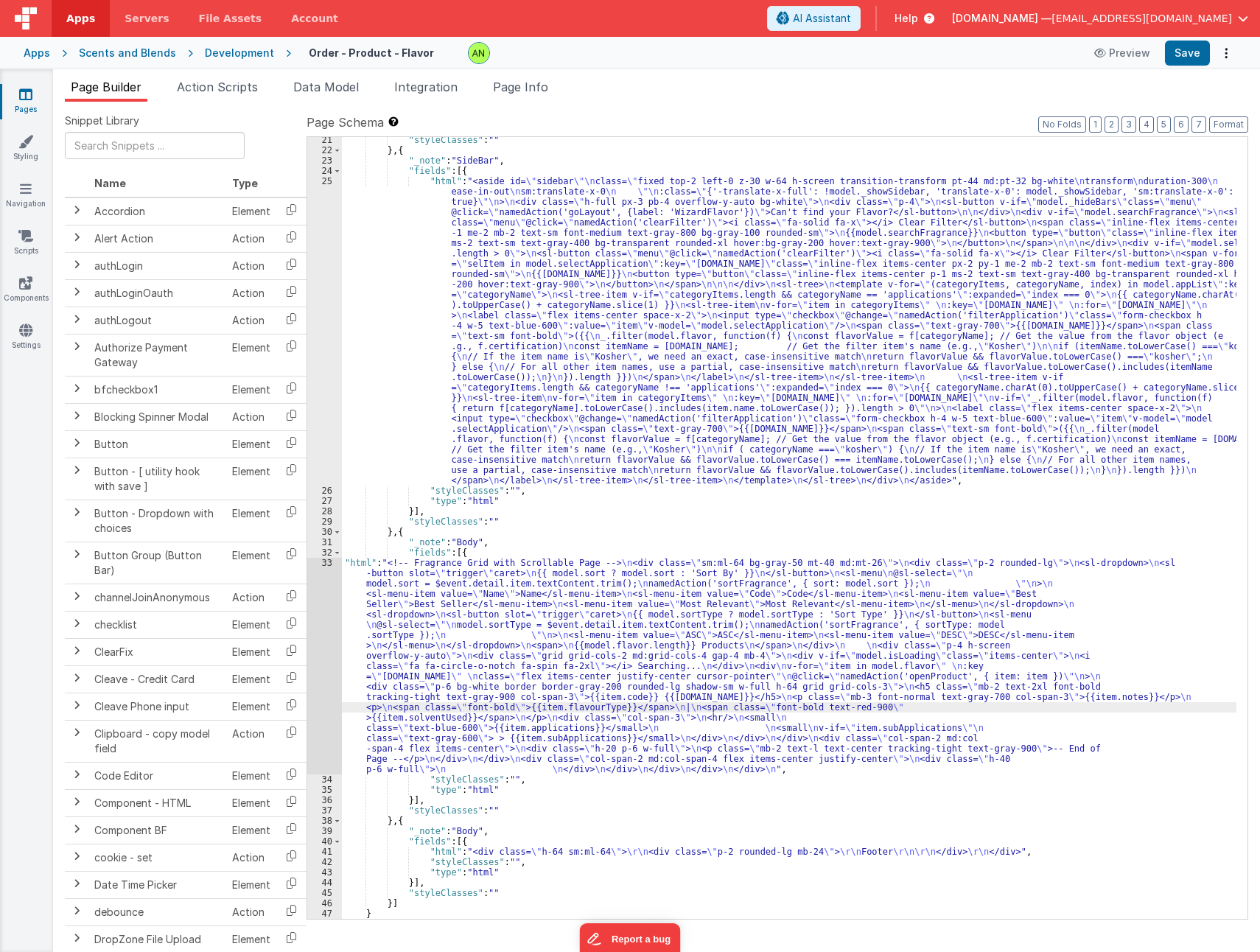
click at [327, 649] on div "33" at bounding box center [324, 666] width 34 height 217
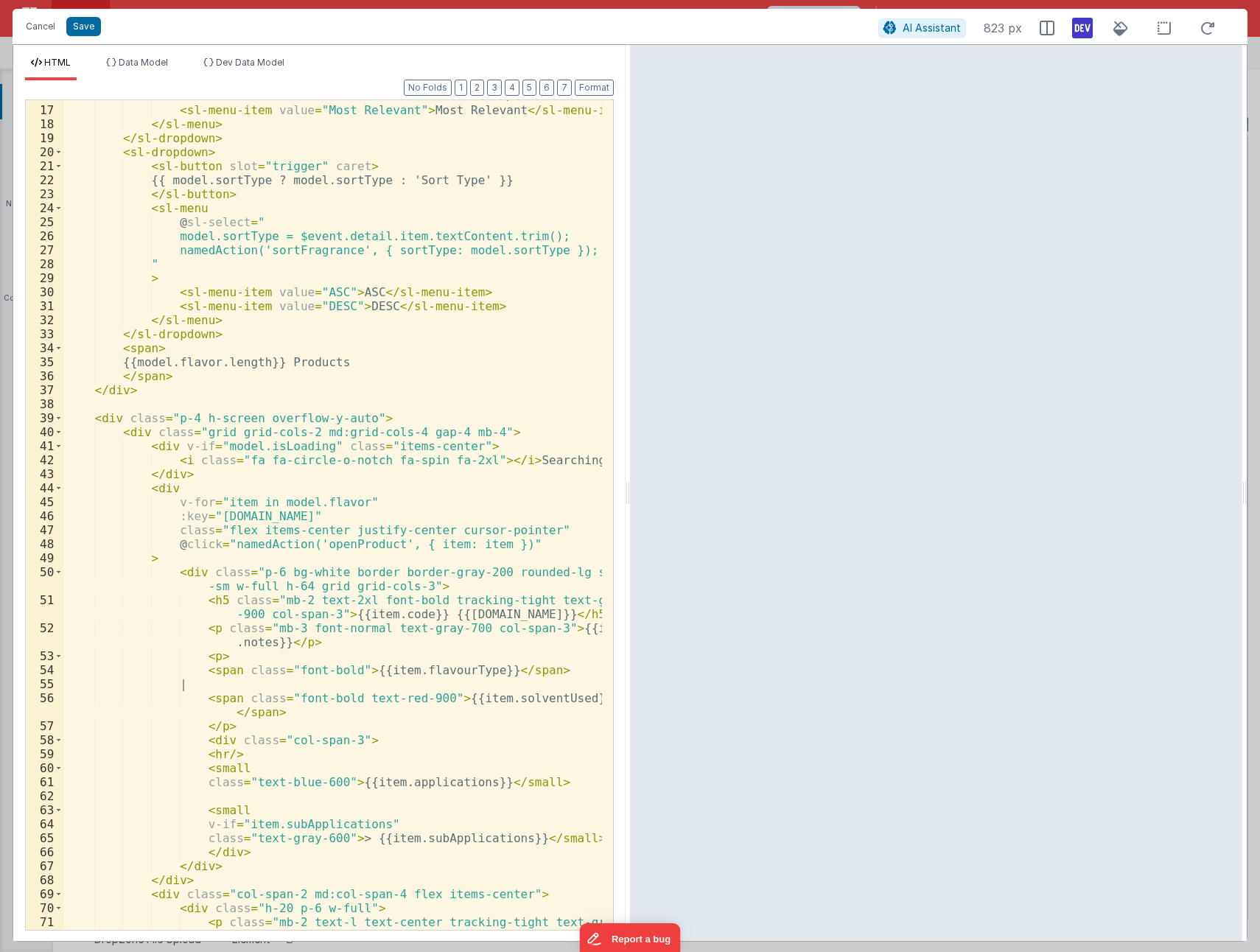
scroll to position [403, 0]
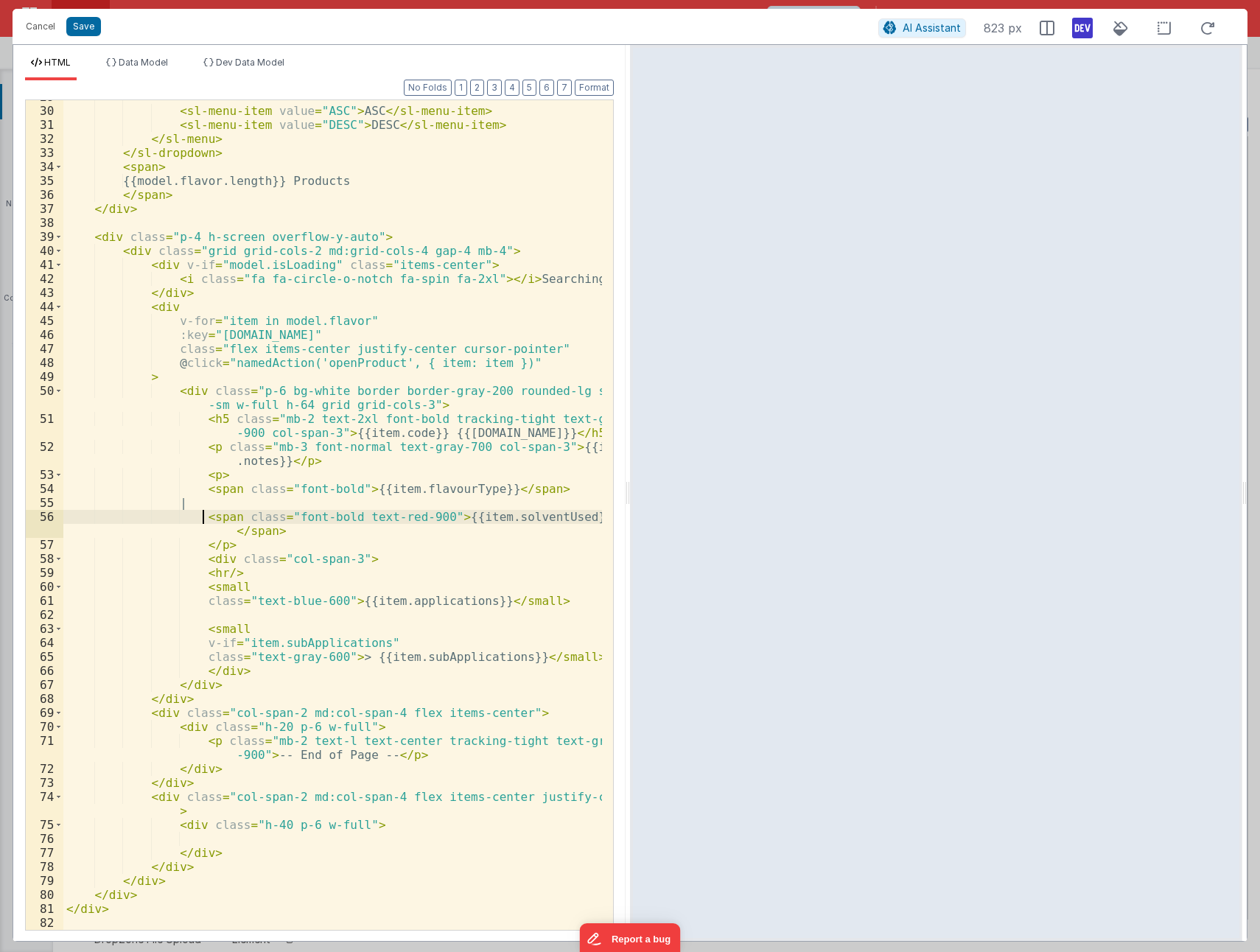
click at [202, 519] on div "> < sl-menu-item value = "ASC" > ASC </ sl-menu-item > < sl-menu-item value = "…" at bounding box center [333, 519] width 539 height 858
click at [213, 543] on div "> < sl-menu-item value = "ASC" > ASC </ sl-menu-item > < sl-menu-item value = "…" at bounding box center [333, 519] width 539 height 858
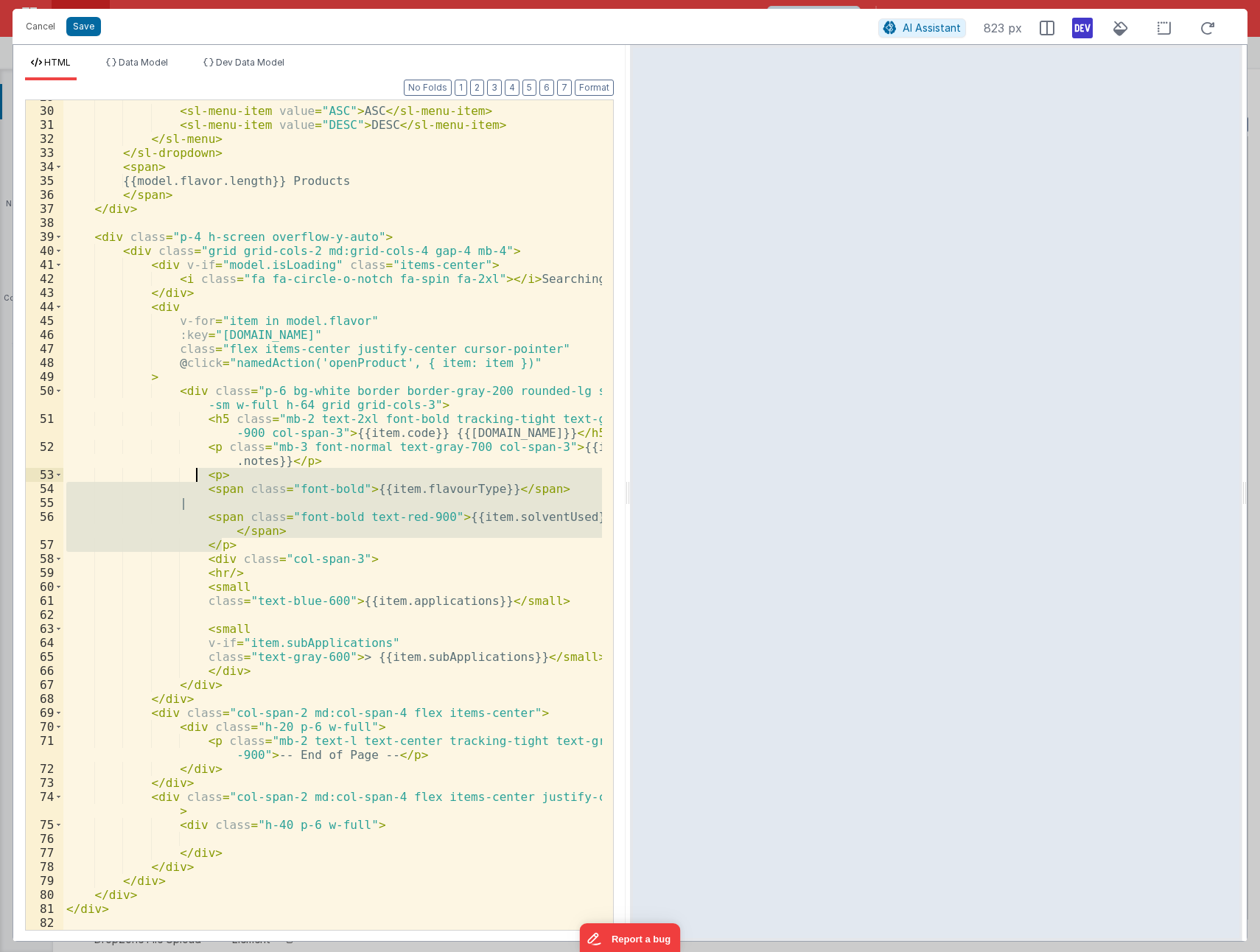
drag, startPoint x: 225, startPoint y: 546, endPoint x: 196, endPoint y: 478, distance: 73.9
click at [196, 478] on div "> < sl-menu-item value = "ASC" > ASC </ sl-menu-item > < sl-menu-item value = "…" at bounding box center [333, 519] width 539 height 858
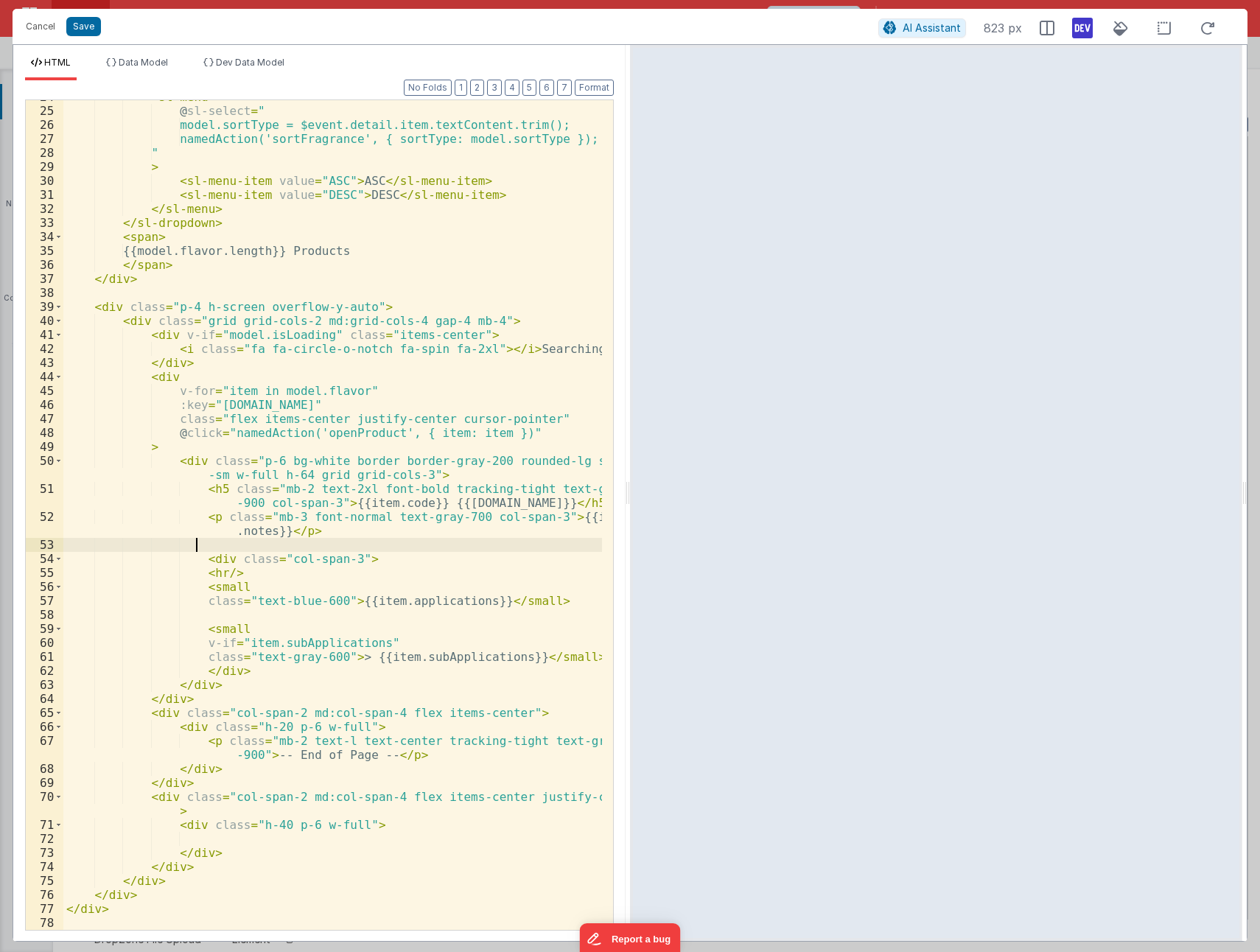
scroll to position [333, 0]
click at [209, 576] on div "< sl-menu @ sl-select = " model.sortType = $event.detail.item.textContent.trim(…" at bounding box center [333, 519] width 539 height 858
click at [211, 585] on div "< sl-menu @ sl-select = " model.sortType = $event.detail.item.textContent.trim(…" at bounding box center [333, 519] width 539 height 858
click at [220, 628] on div "< sl-menu @ sl-select = " model.sortType = $event.detail.item.textContent.trim(…" at bounding box center [333, 519] width 539 height 858
click at [213, 671] on div "< sl-menu @ sl-select = " model.sortType = $event.detail.item.textContent.trim(…" at bounding box center [333, 519] width 539 height 858
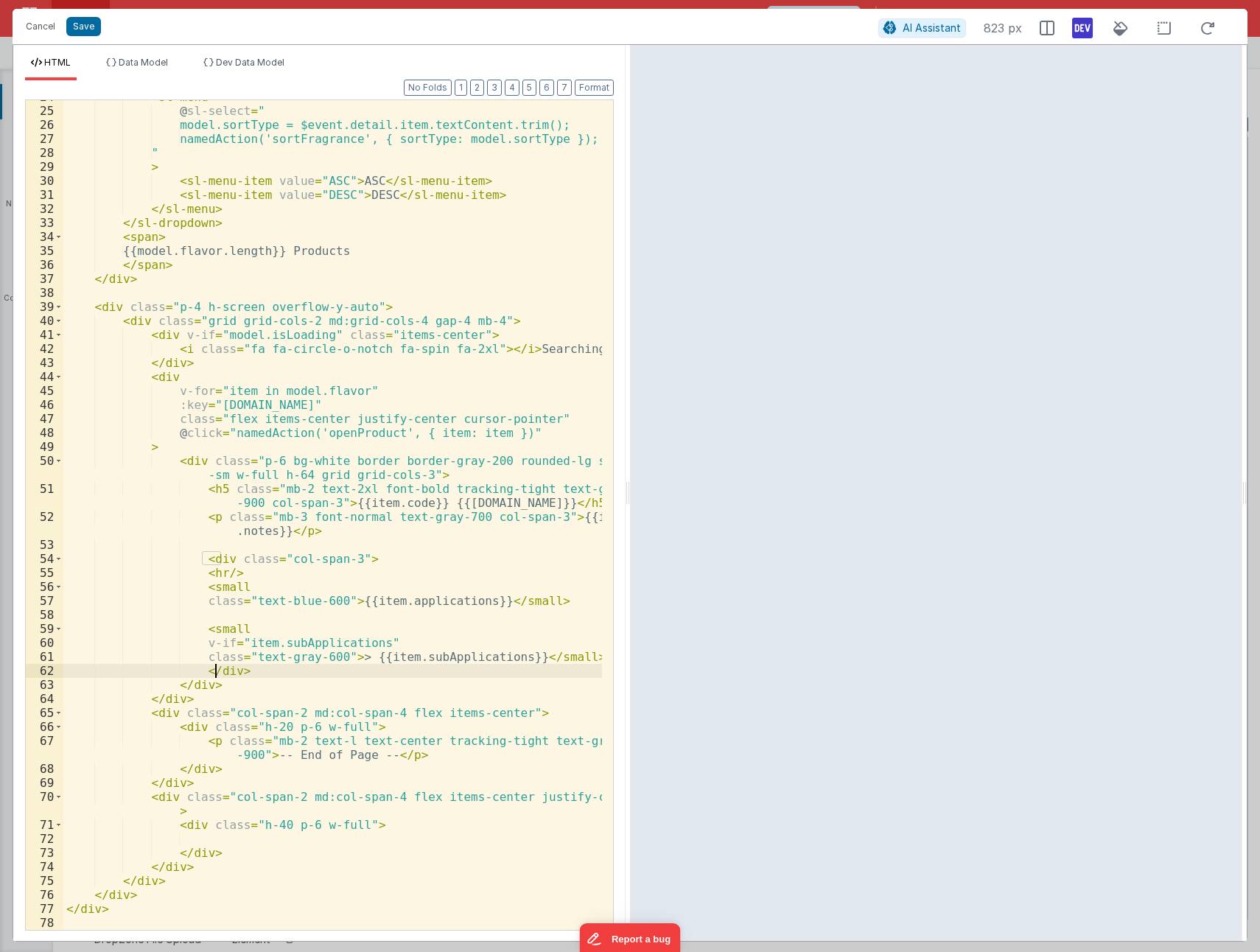
click at [246, 671] on div "< sl-menu @ sl-select = " model.sortType = $event.detail.item.textContent.trim(…" at bounding box center [333, 519] width 539 height 858
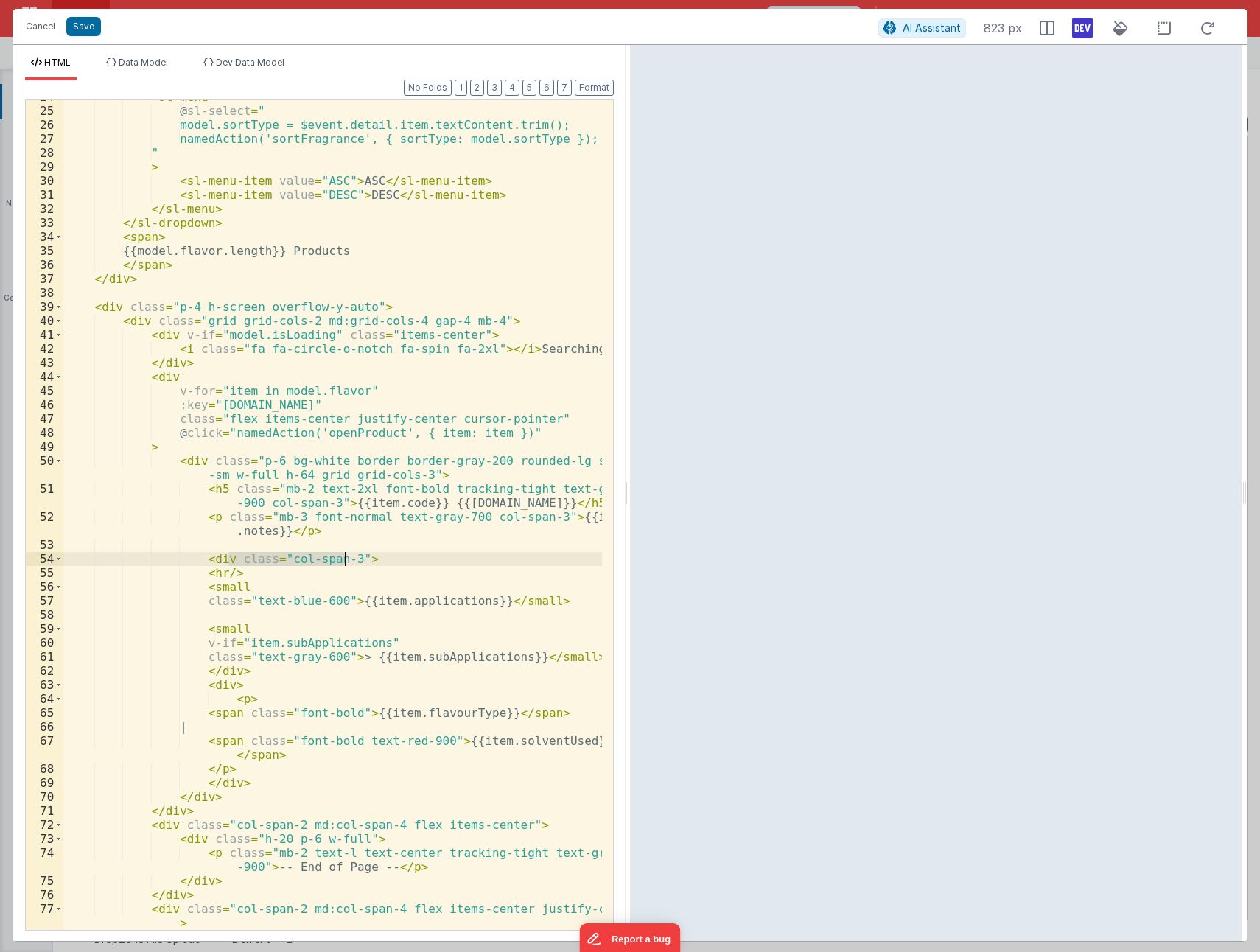
drag, startPoint x: 229, startPoint y: 560, endPoint x: 344, endPoint y: 560, distance: 115.0
click at [344, 560] on div "< sl-menu @ sl-select = " model.sortType = $event.detail.item.textContent.trim(…" at bounding box center [333, 519] width 539 height 858
click at [222, 686] on div "< sl-menu @ sl-select = " model.sortType = $event.detail.item.textContent.trim(…" at bounding box center [333, 519] width 539 height 858
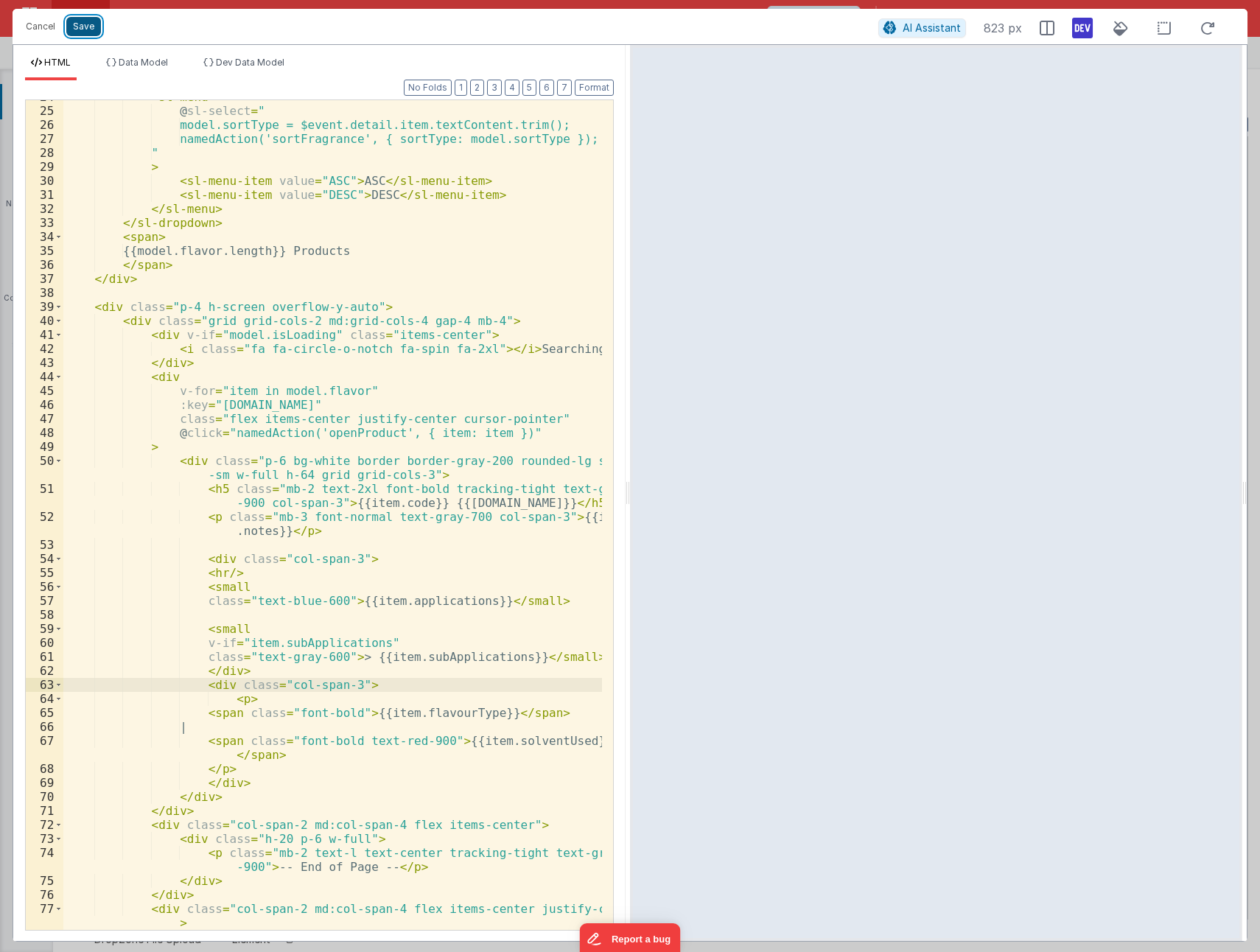
click at [82, 26] on button "Save" at bounding box center [84, 27] width 34 height 19
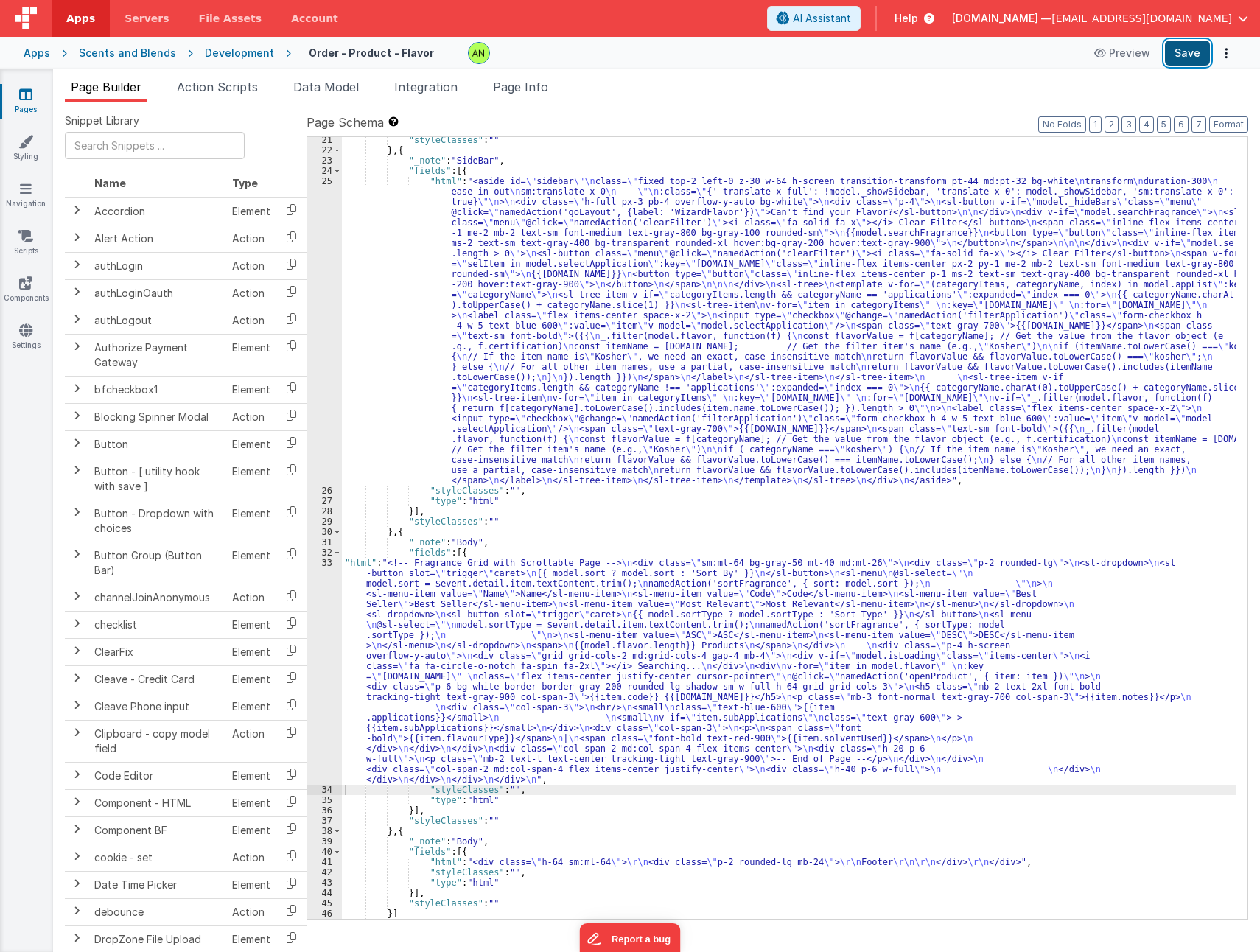
click at [1195, 53] on button "Save" at bounding box center [1187, 53] width 45 height 25
click at [577, 734] on div ""styleClasses" : "" } , { "_note" : "SideBar" , "fields" : [{ "html" : "<aside …" at bounding box center [790, 536] width 895 height 803
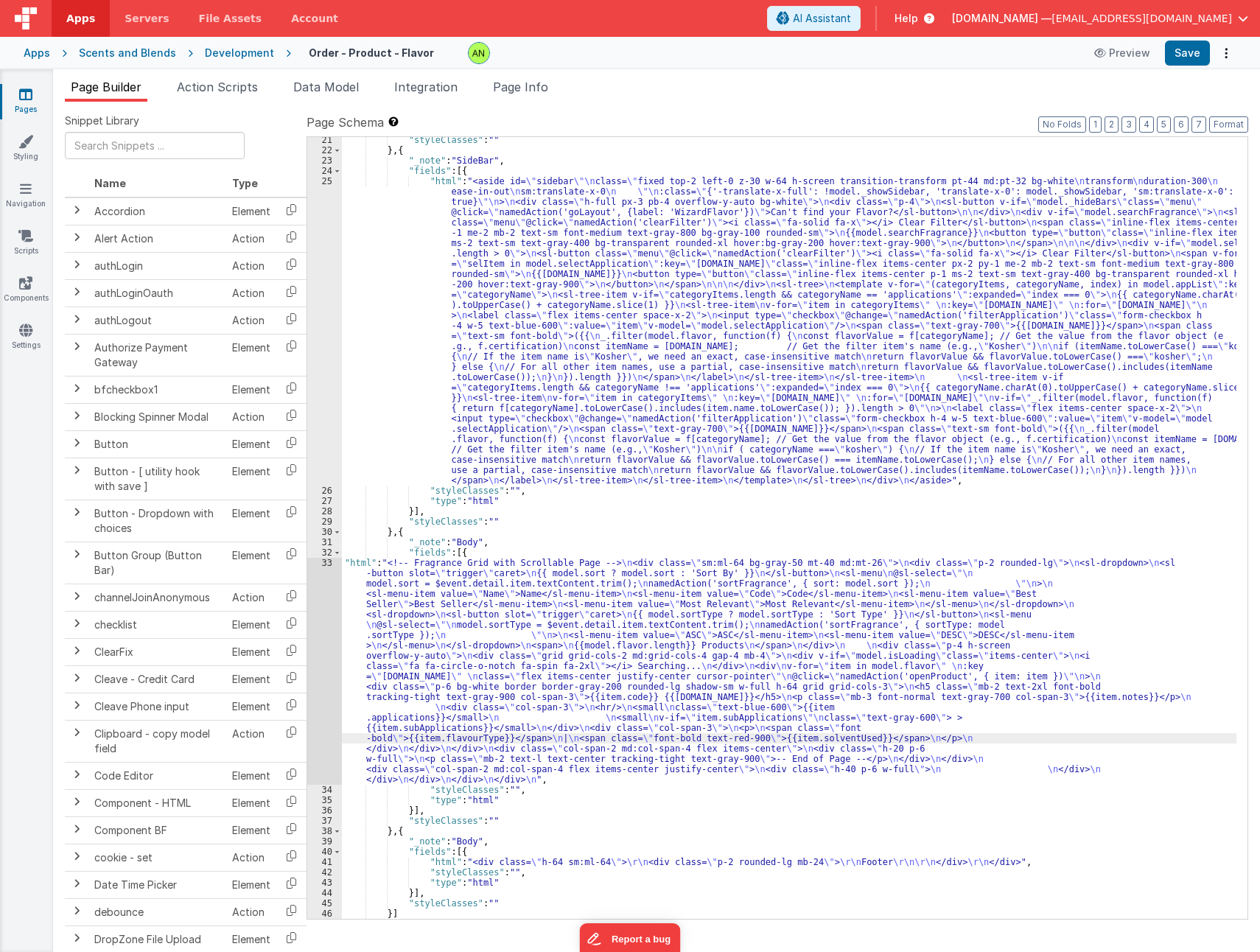
click at [317, 676] on div "33" at bounding box center [324, 671] width 34 height 227
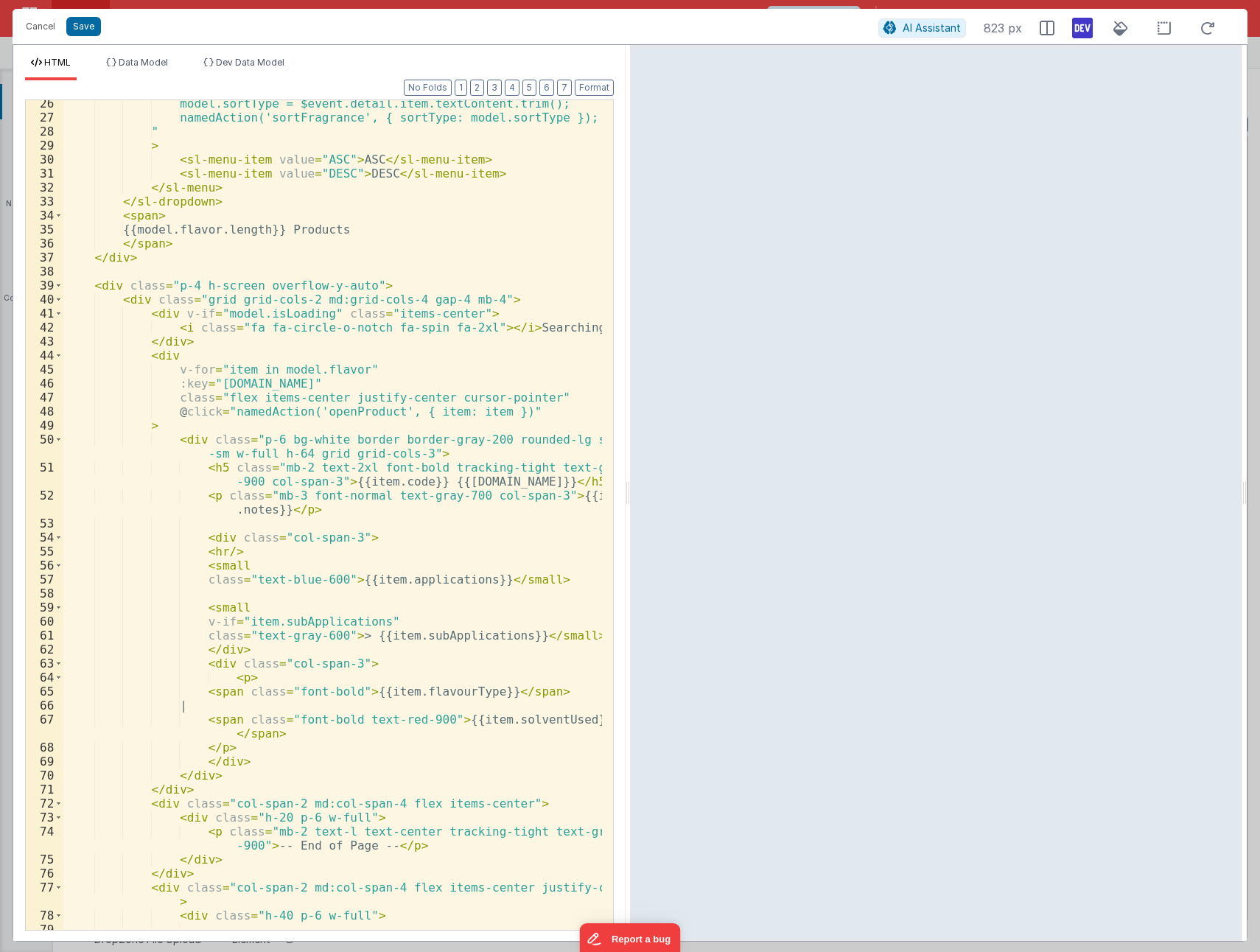
scroll to position [445, 0]
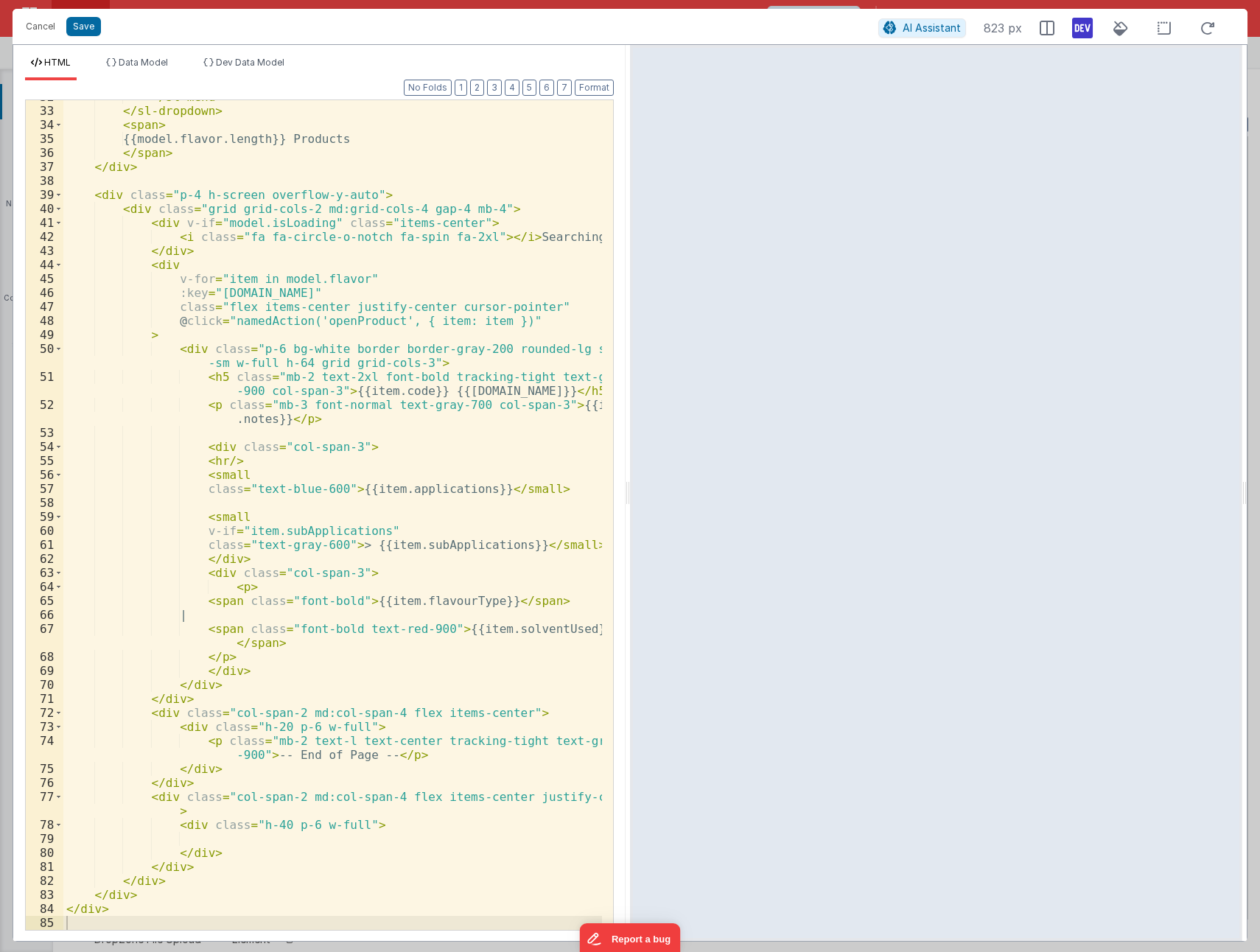
click at [216, 669] on div "</ sl-menu > </ sl-dropdown > < span > {{model.flavor.length}} Products </ span…" at bounding box center [333, 519] width 539 height 858
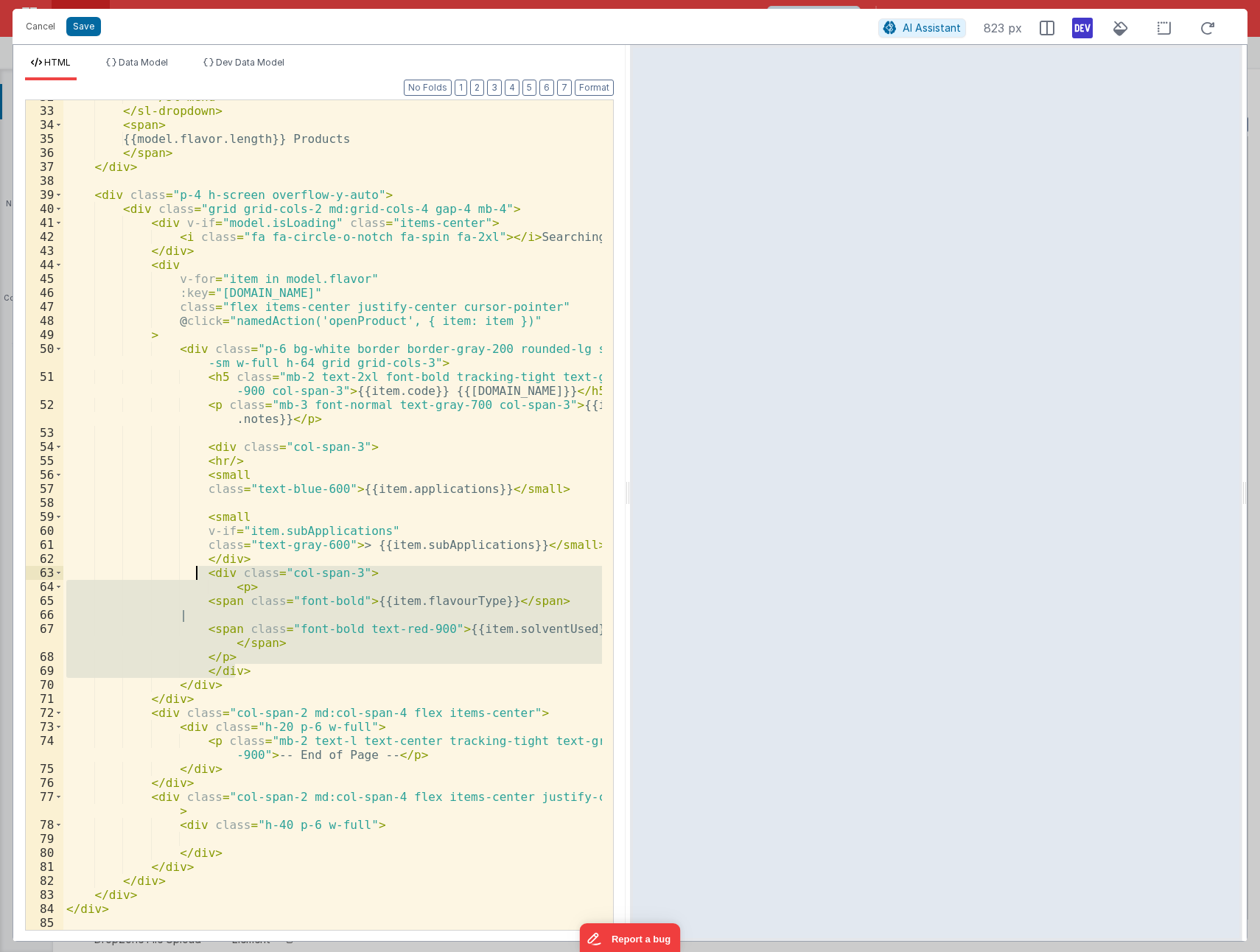
drag, startPoint x: 237, startPoint y: 671, endPoint x: 199, endPoint y: 572, distance: 106.0
click at [199, 572] on div "</ sl-menu > </ sl-dropdown > < span > {{model.flavor.length}} Products </ span…" at bounding box center [333, 519] width 539 height 858
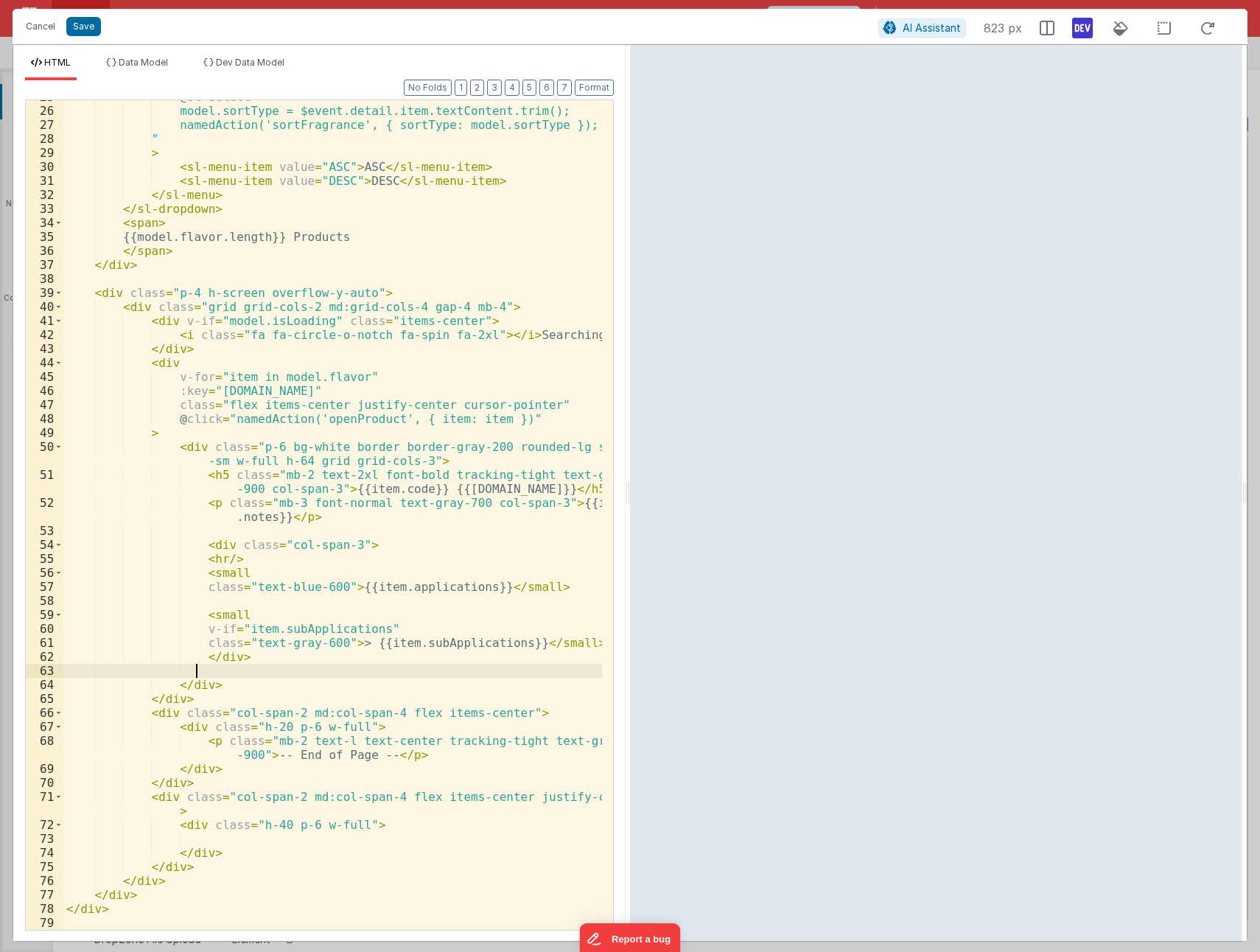
scroll to position [347, 0]
click at [214, 545] on div "@ sl-select = " model.sortType = $event.detail.item.textContent.trim(); namedAc…" at bounding box center [333, 519] width 539 height 858
click at [288, 517] on div "@ sl-select = " model.sortType = $event.detail.item.textContent.trim(); namedAc…" at bounding box center [333, 519] width 539 height 858
click at [241, 521] on div "@ sl-select = " model.sortType = $event.detail.item.textContent.trim(); namedAc…" at bounding box center [333, 519] width 539 height 858
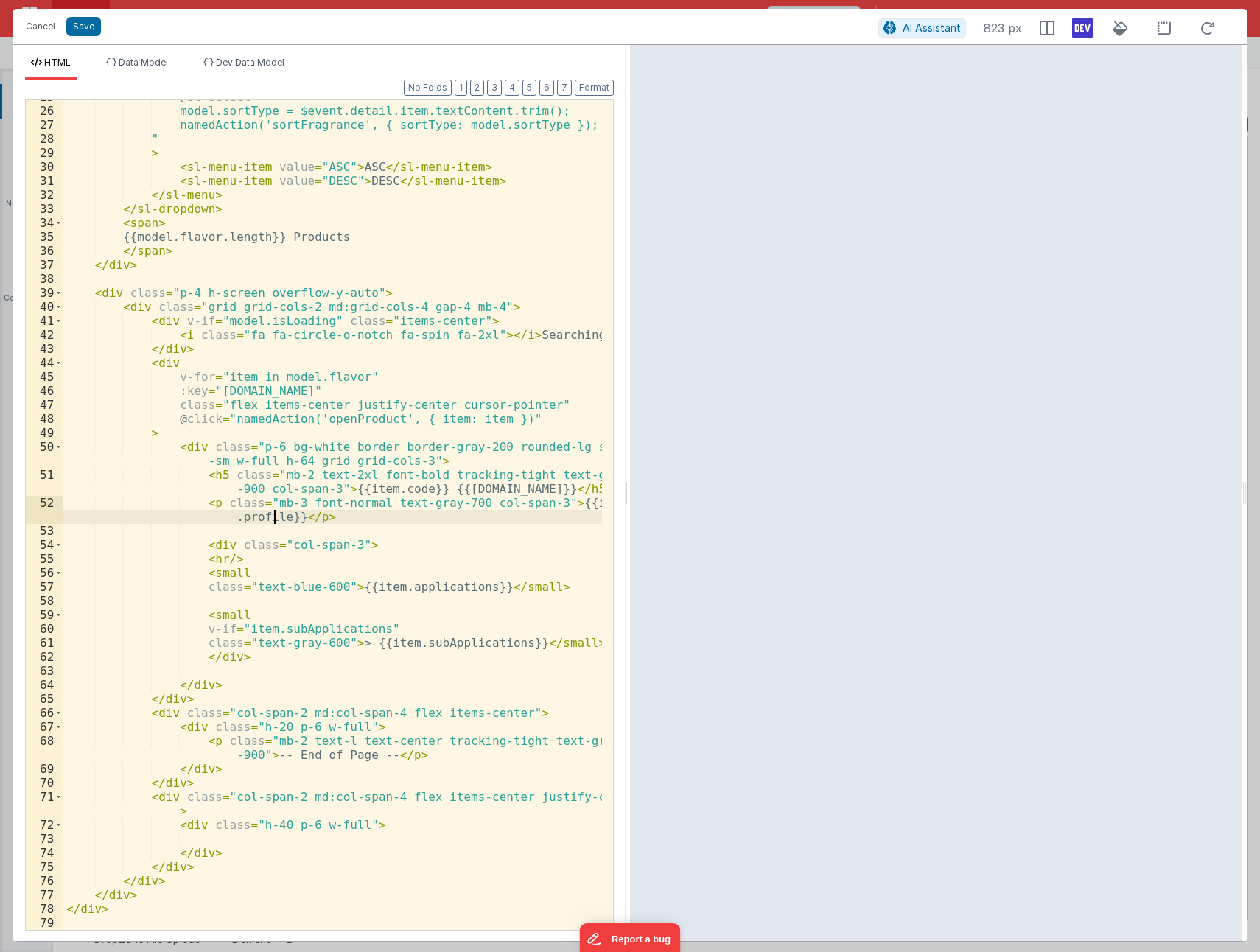
click at [350, 525] on div "@ sl-select = " model.sortType = $event.detail.item.textContent.trim(); namedAc…" at bounding box center [333, 519] width 539 height 858
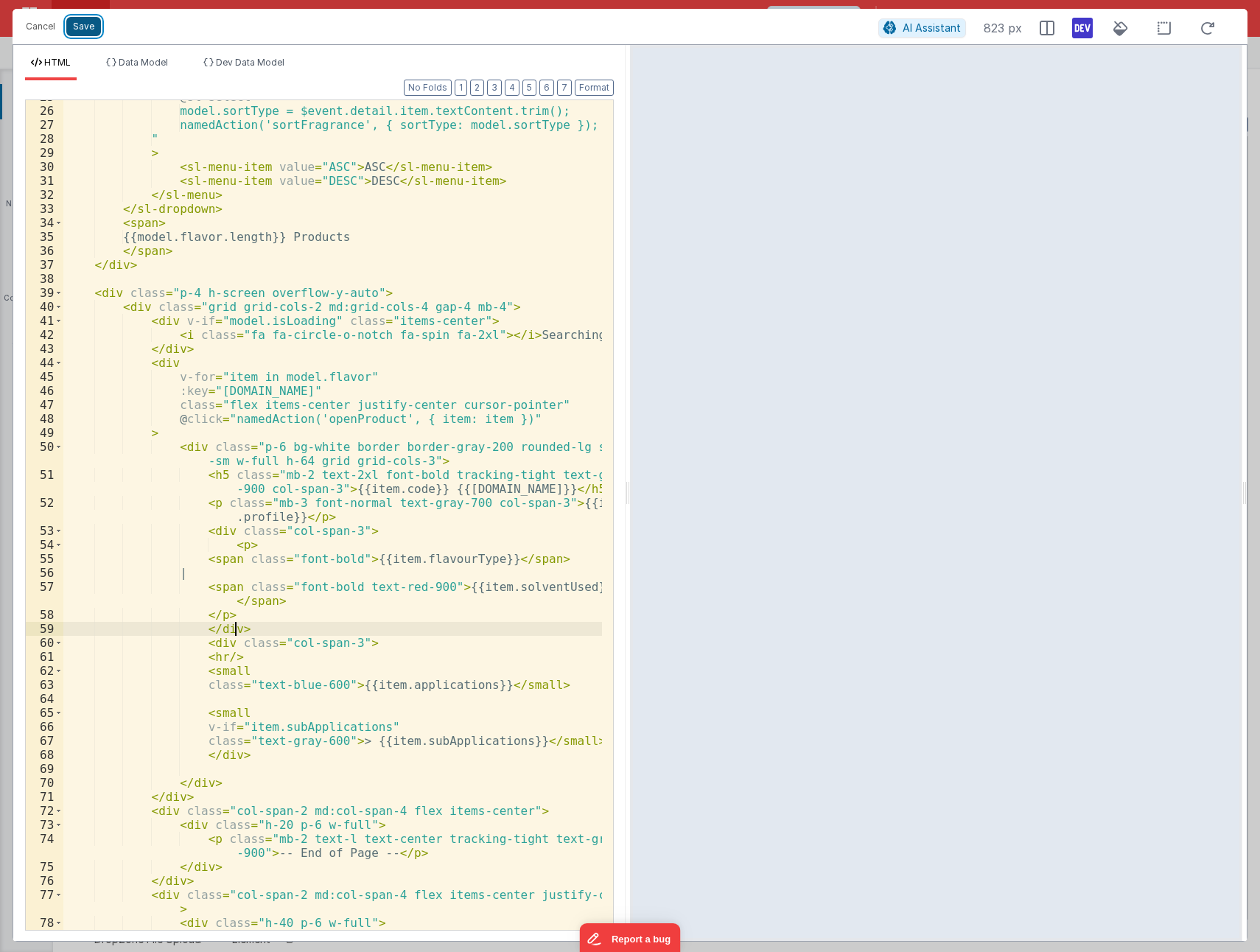
click at [89, 32] on button "Save" at bounding box center [84, 27] width 34 height 19
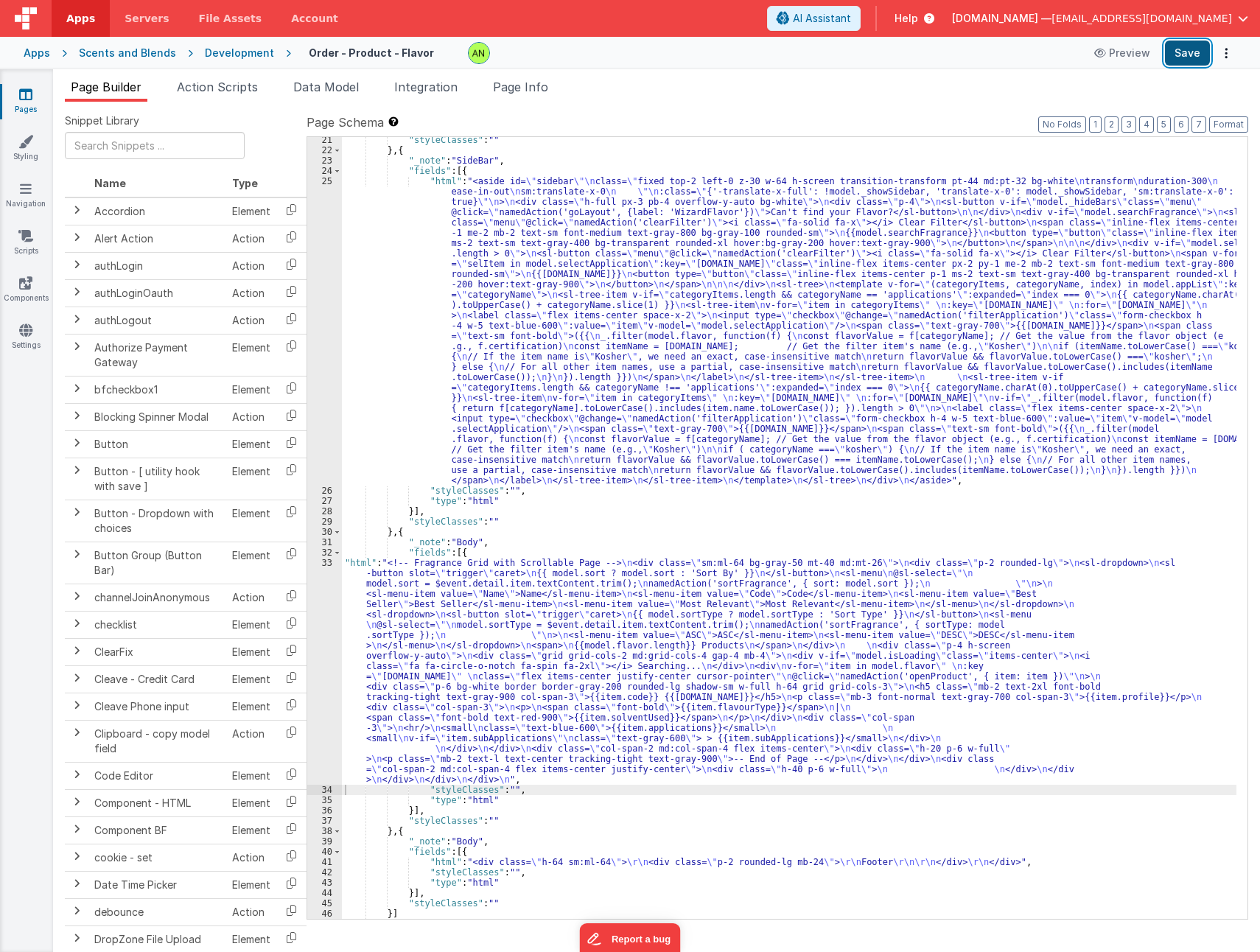
click at [1177, 51] on button "Save" at bounding box center [1187, 53] width 45 height 25
